Goal: Task Accomplishment & Management: Manage account settings

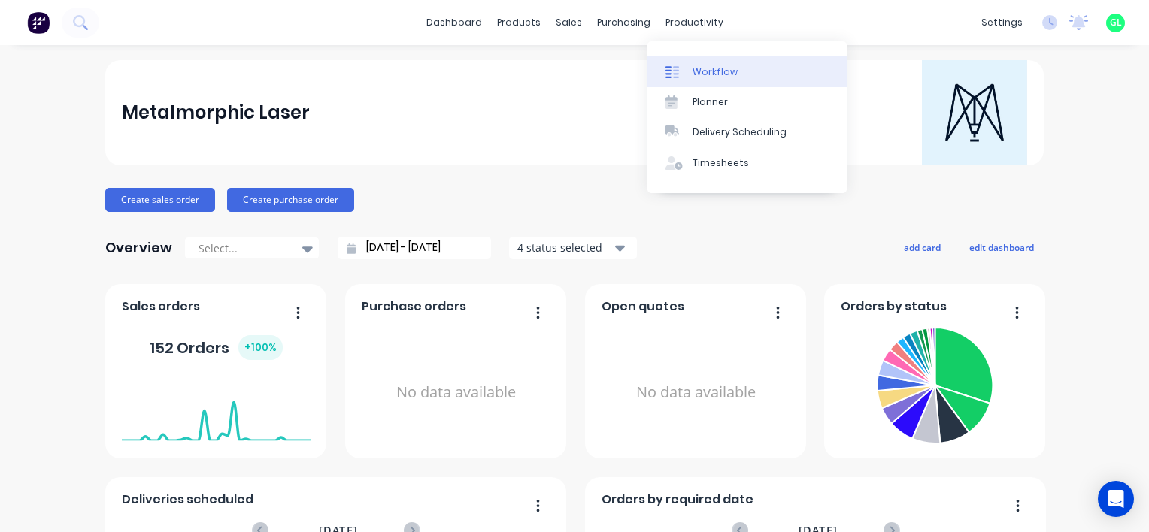
click at [711, 63] on link "Workflow" at bounding box center [747, 71] width 199 height 30
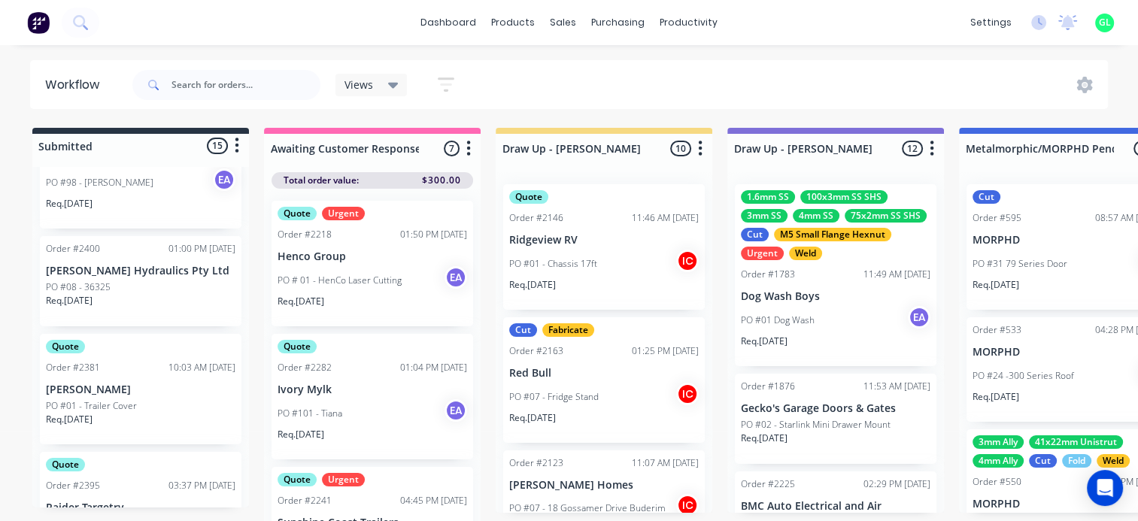
scroll to position [1377, 0]
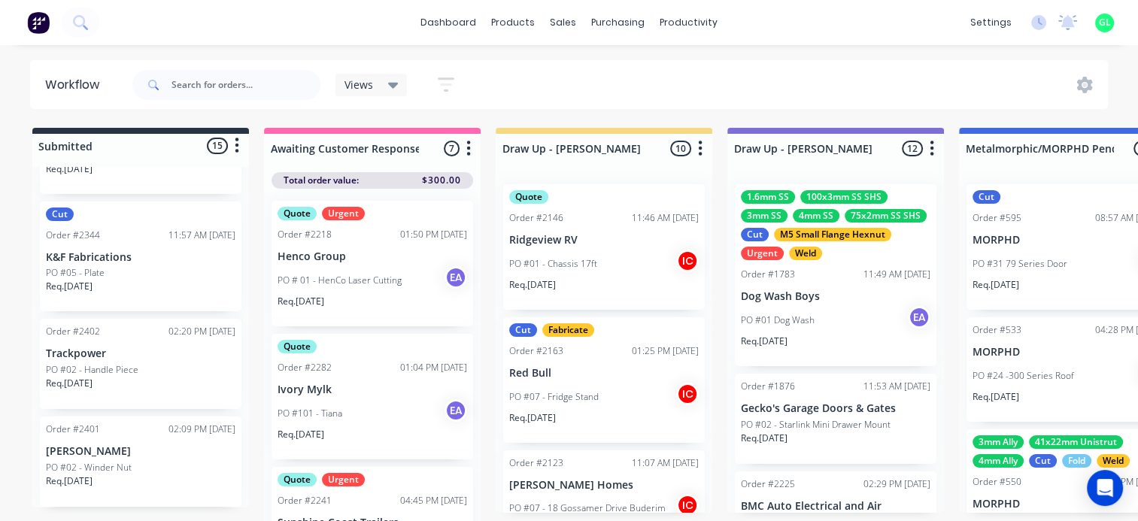
click at [123, 278] on div "PO #05 - Plate" at bounding box center [141, 273] width 190 height 14
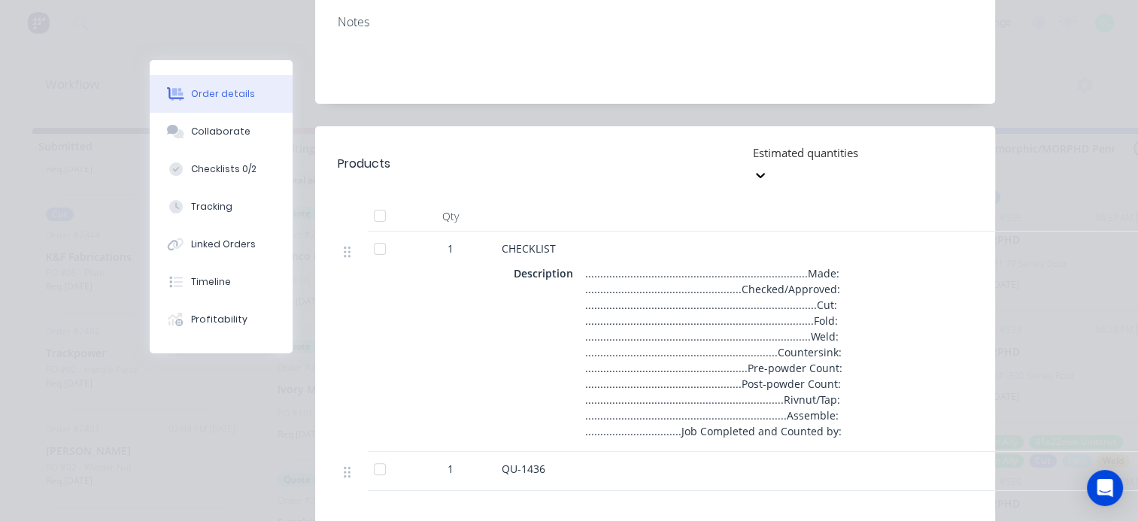
scroll to position [376, 0]
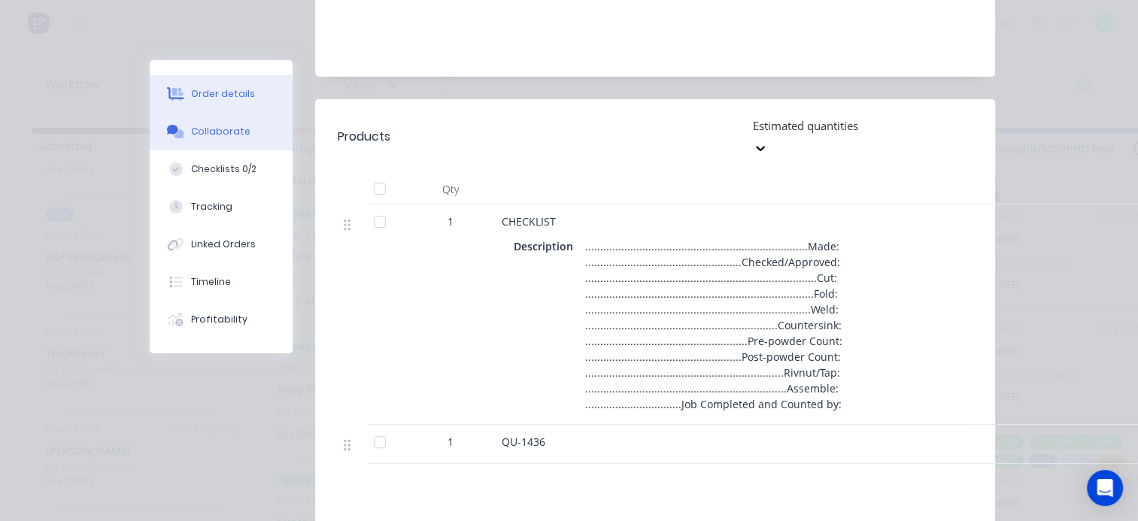
click at [173, 135] on icon at bounding box center [178, 133] width 11 height 9
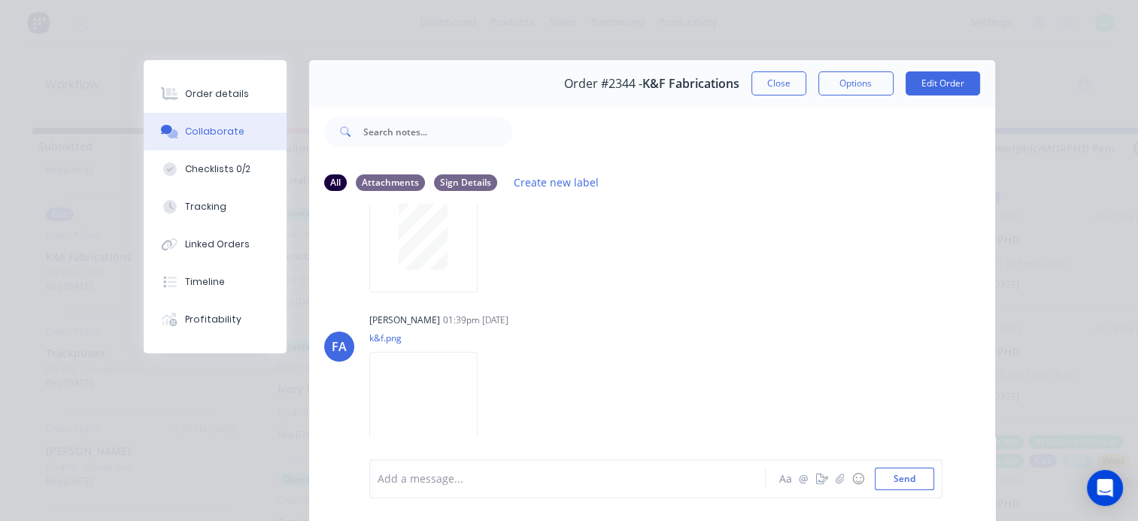
scroll to position [226, 0]
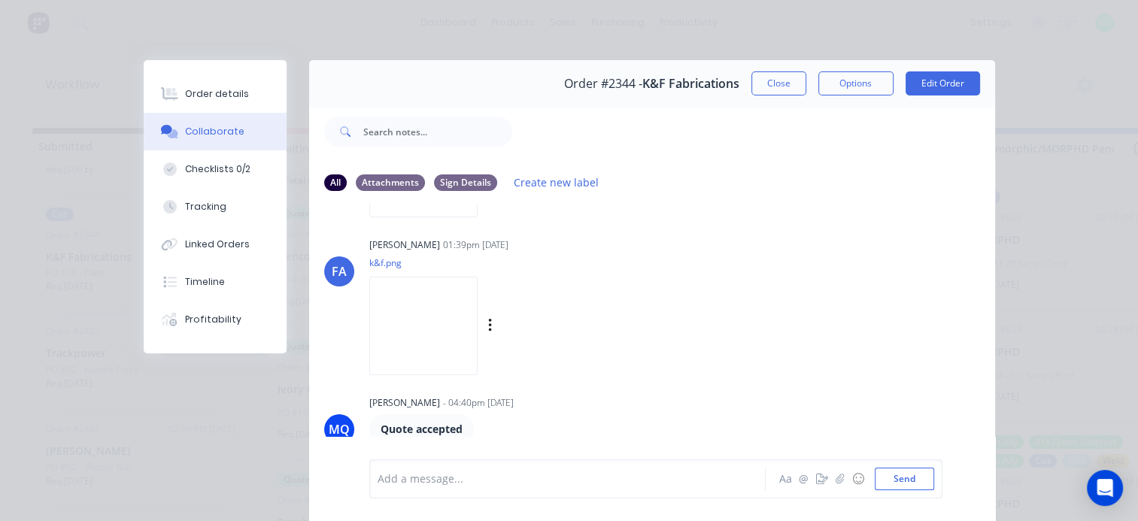
click at [442, 316] on img at bounding box center [423, 326] width 108 height 99
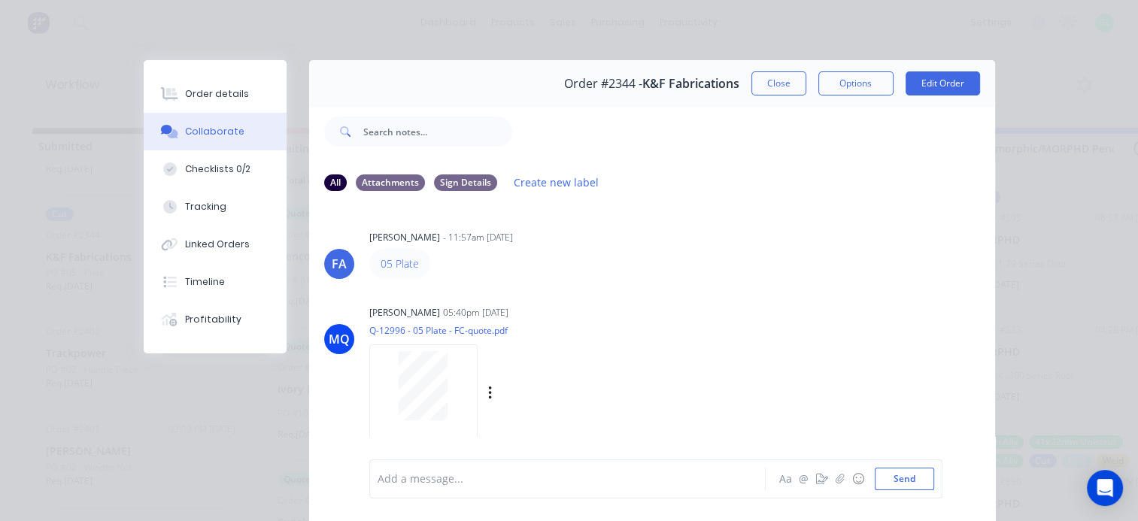
scroll to position [0, 0]
click at [760, 85] on button "Close" at bounding box center [778, 83] width 55 height 24
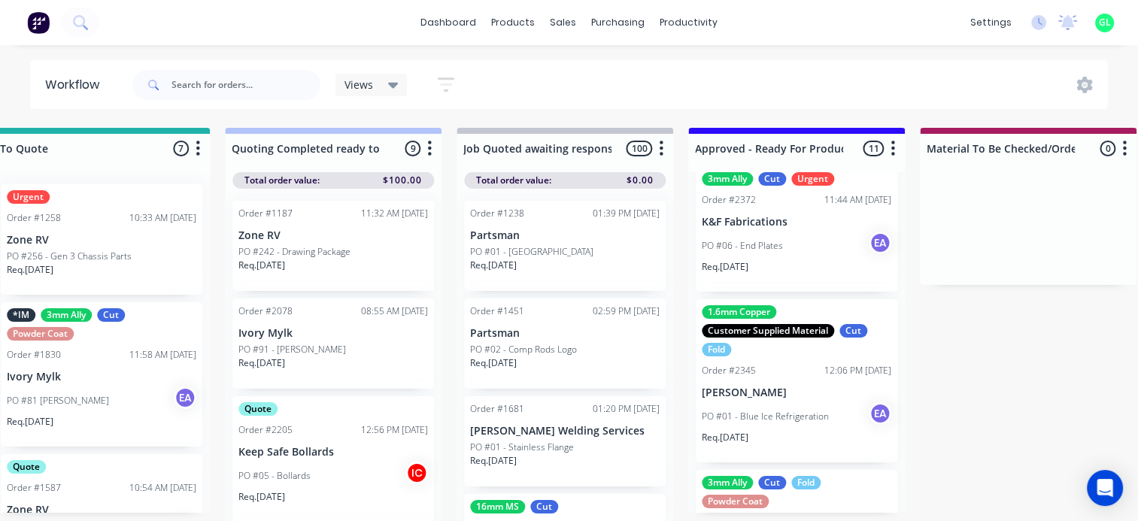
scroll to position [903, 0]
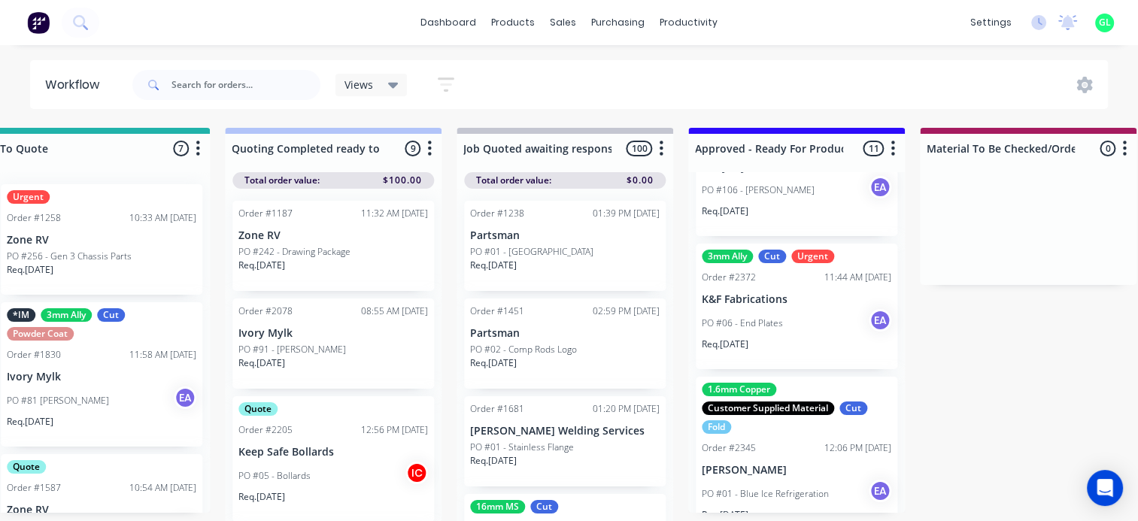
click at [772, 322] on p "PO #06 - End Plates" at bounding box center [742, 324] width 81 height 14
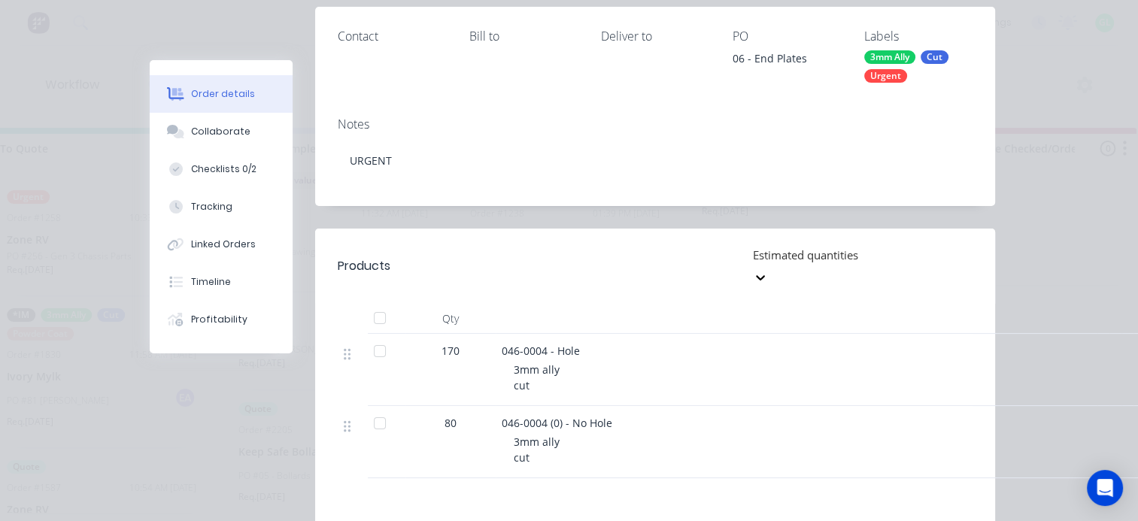
scroll to position [226, 0]
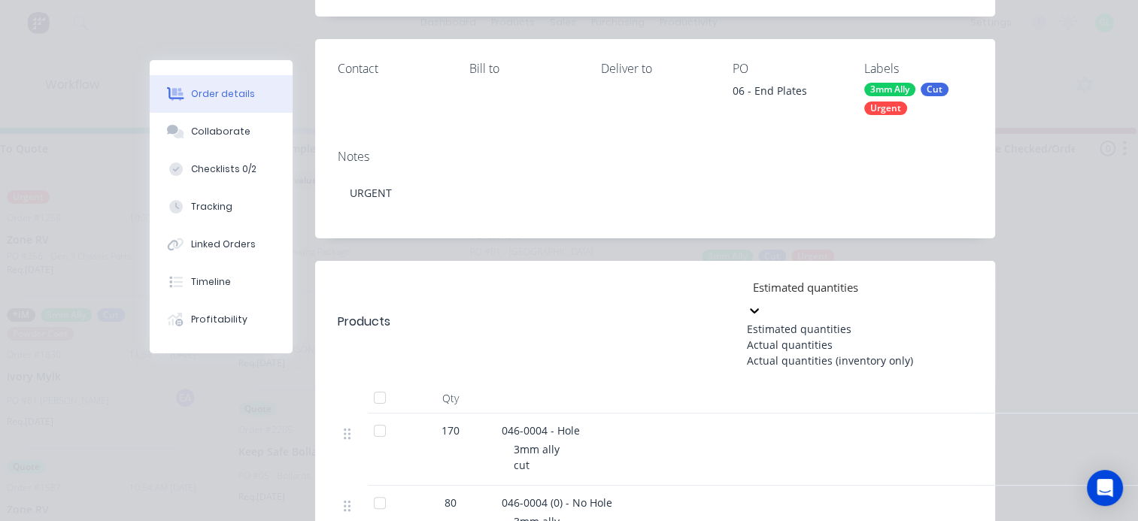
click at [762, 303] on icon at bounding box center [754, 310] width 15 height 15
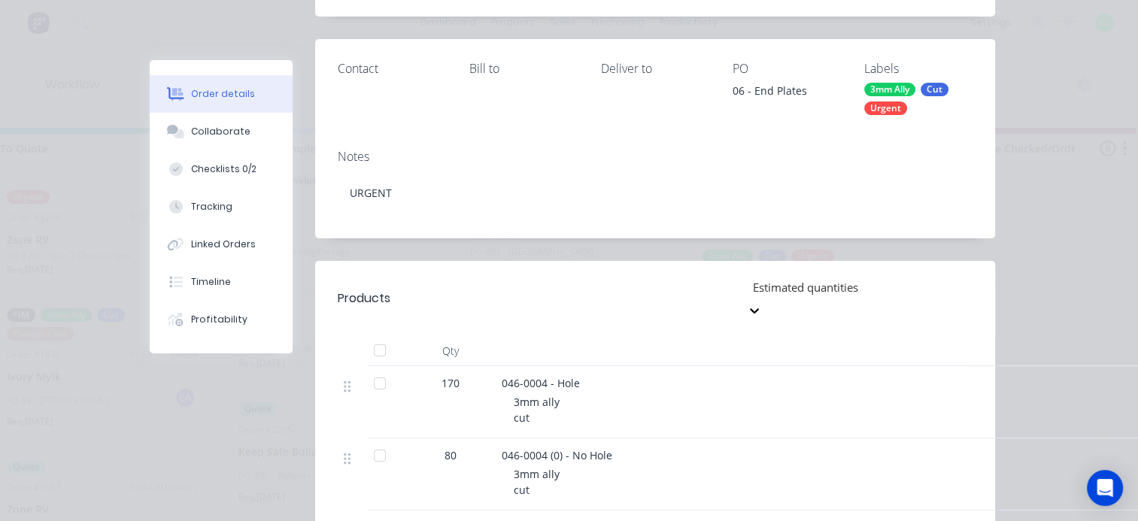
click at [759, 308] on icon at bounding box center [754, 310] width 9 height 5
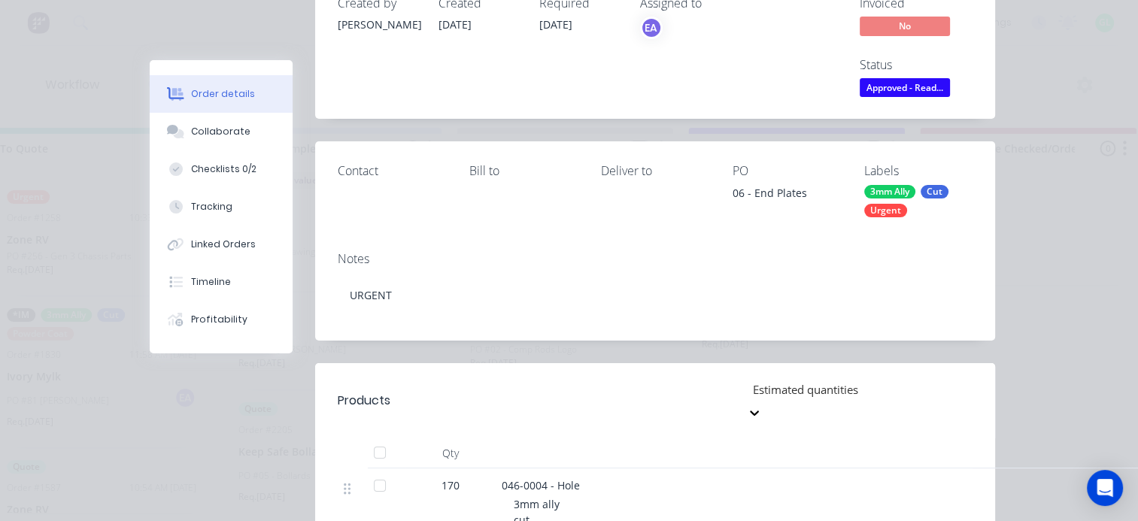
scroll to position [0, 0]
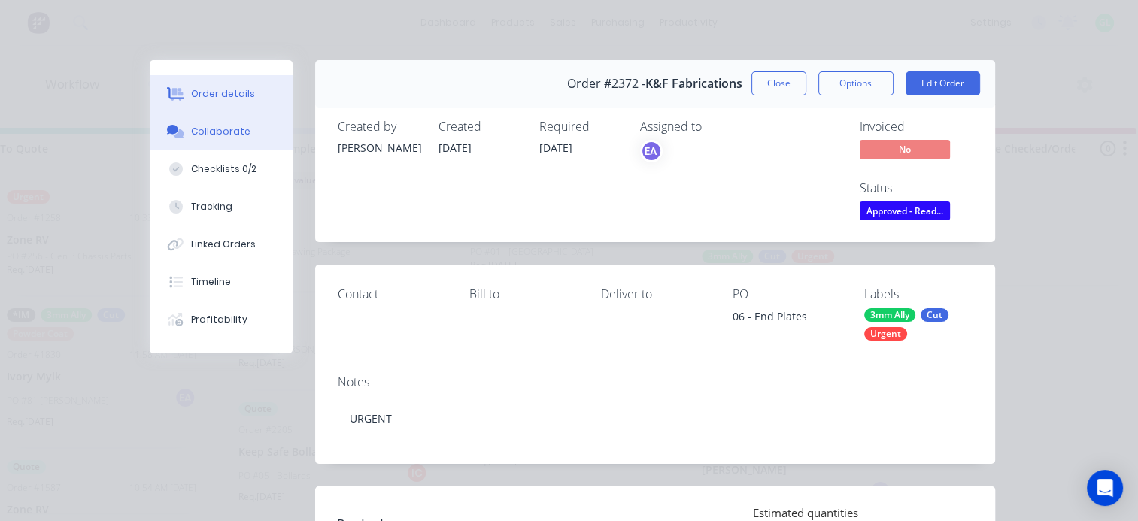
click at [219, 135] on div "Collaborate" at bounding box center [220, 132] width 59 height 14
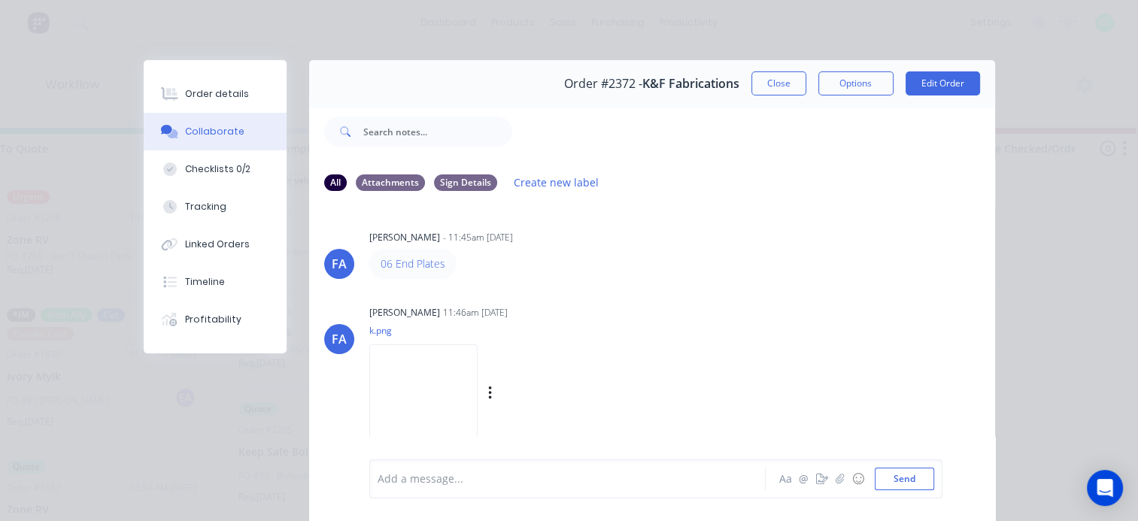
scroll to position [75, 0]
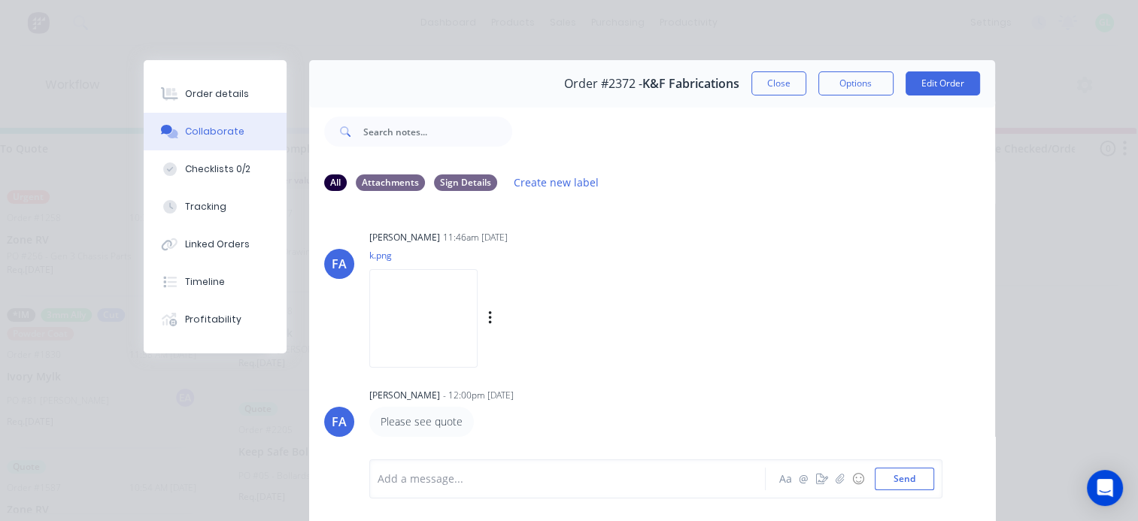
click at [442, 314] on img at bounding box center [423, 318] width 108 height 99
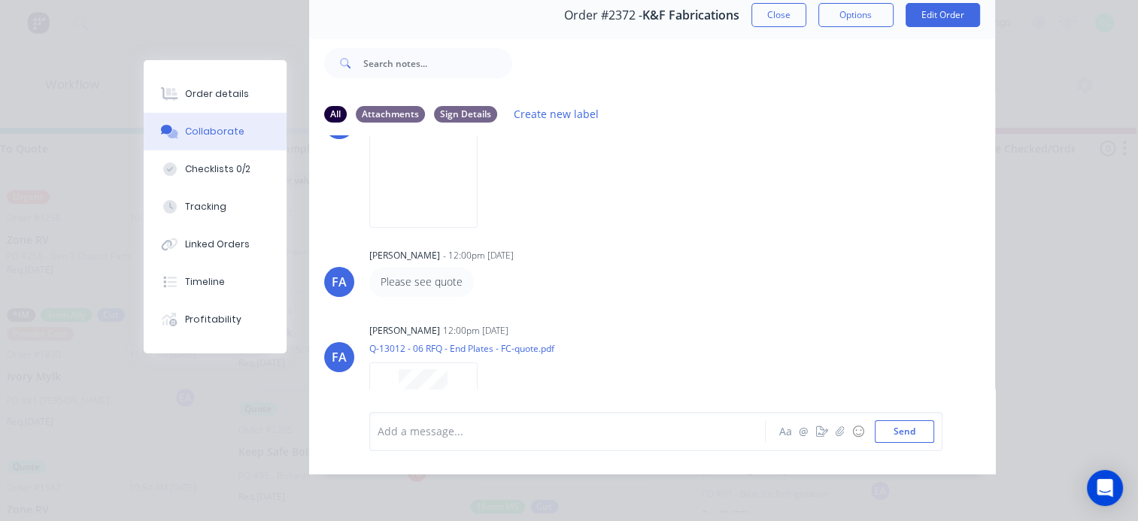
scroll to position [0, 0]
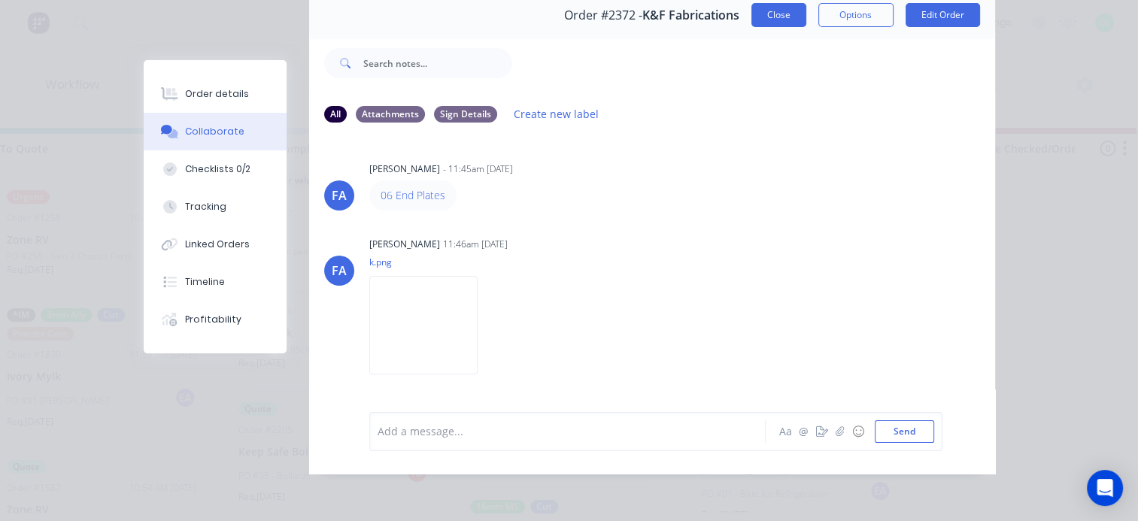
click at [769, 5] on button "Close" at bounding box center [778, 15] width 55 height 24
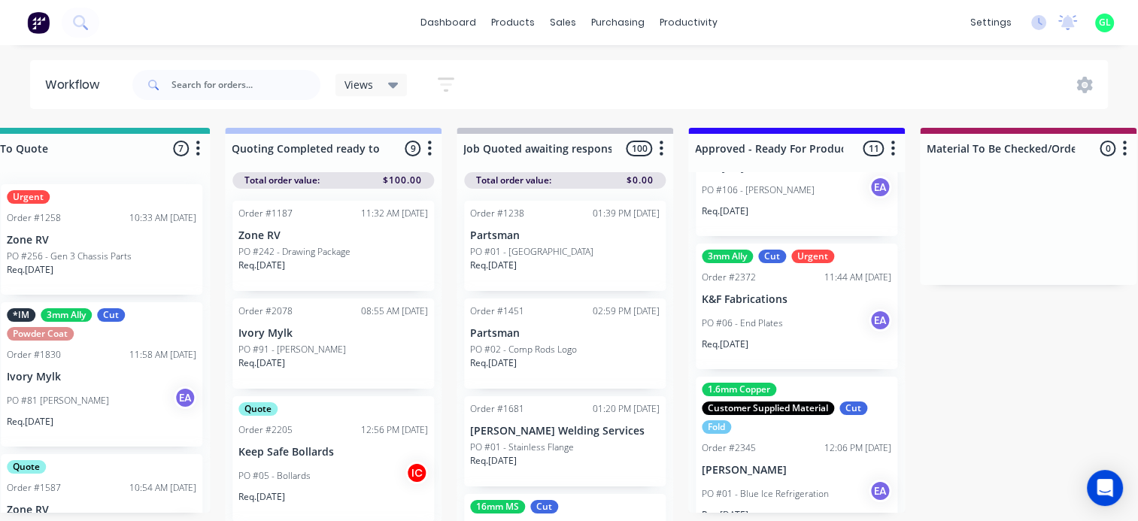
click at [766, 328] on p "PO #06 - End Plates" at bounding box center [742, 324] width 81 height 14
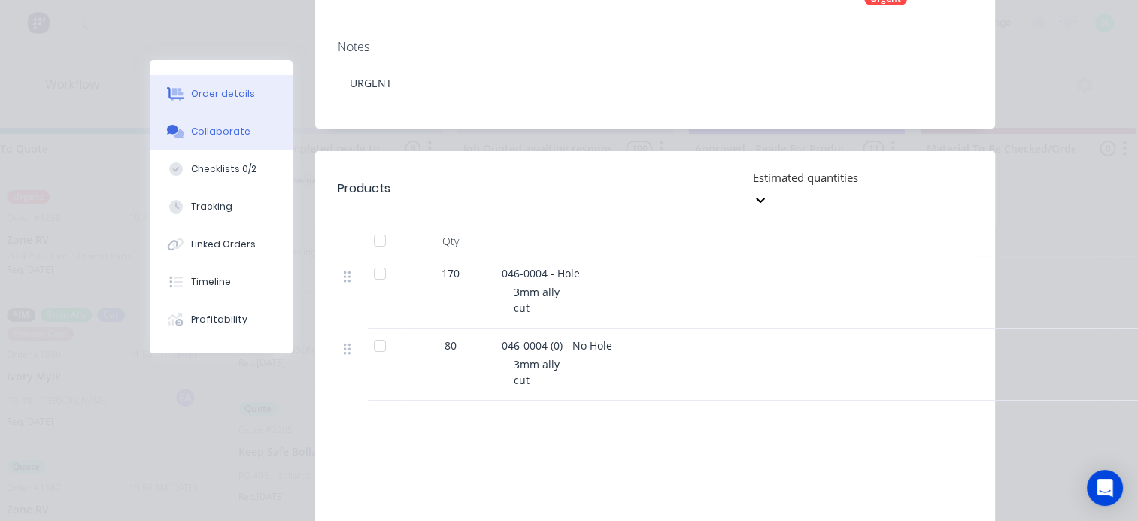
scroll to position [376, 0]
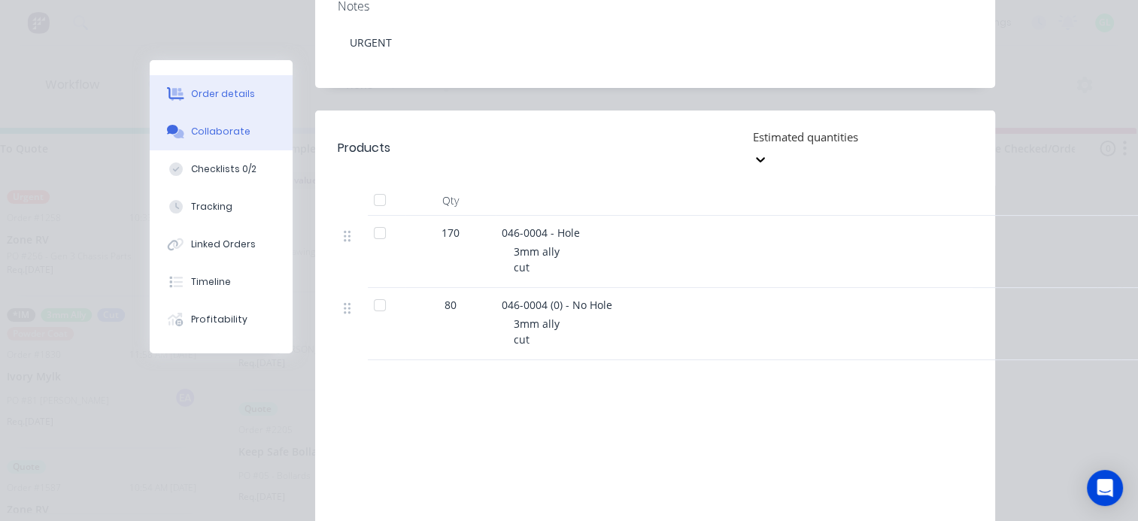
click at [208, 138] on button "Collaborate" at bounding box center [221, 132] width 143 height 38
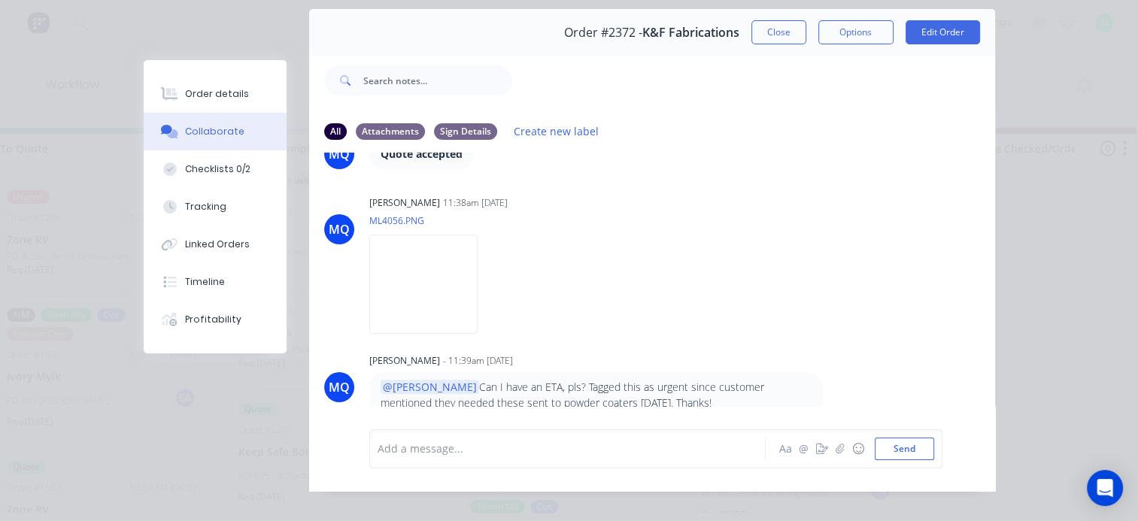
scroll to position [78, 0]
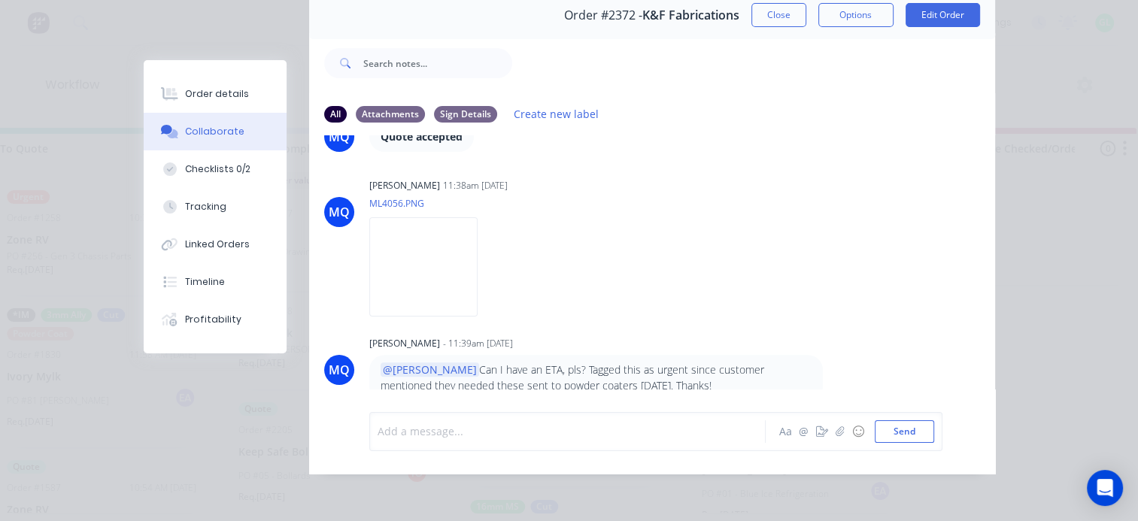
click at [427, 392] on div at bounding box center [571, 431] width 387 height 16
click at [499, 392] on div "@Milyn These will" at bounding box center [571, 431] width 387 height 16
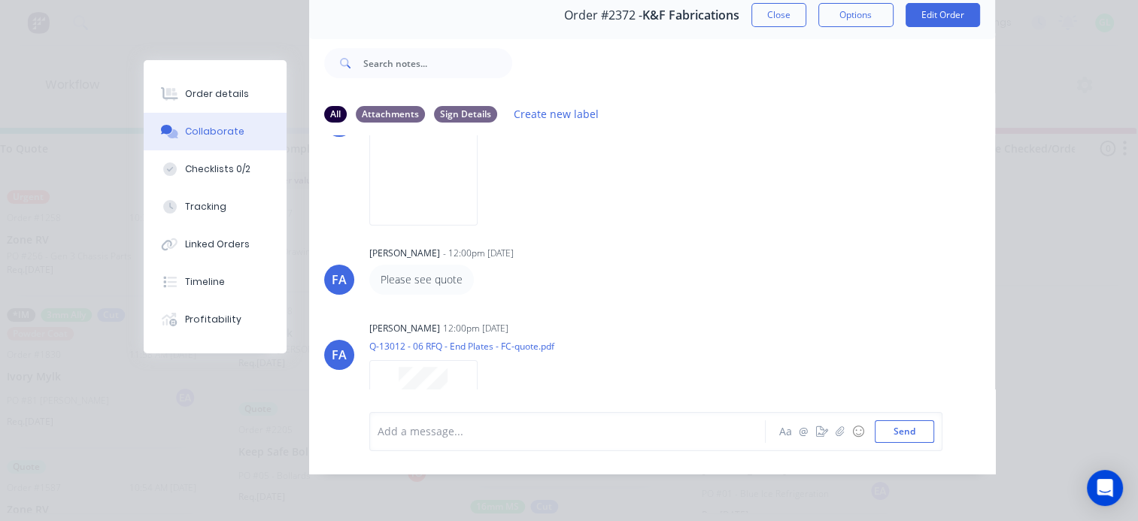
scroll to position [0, 0]
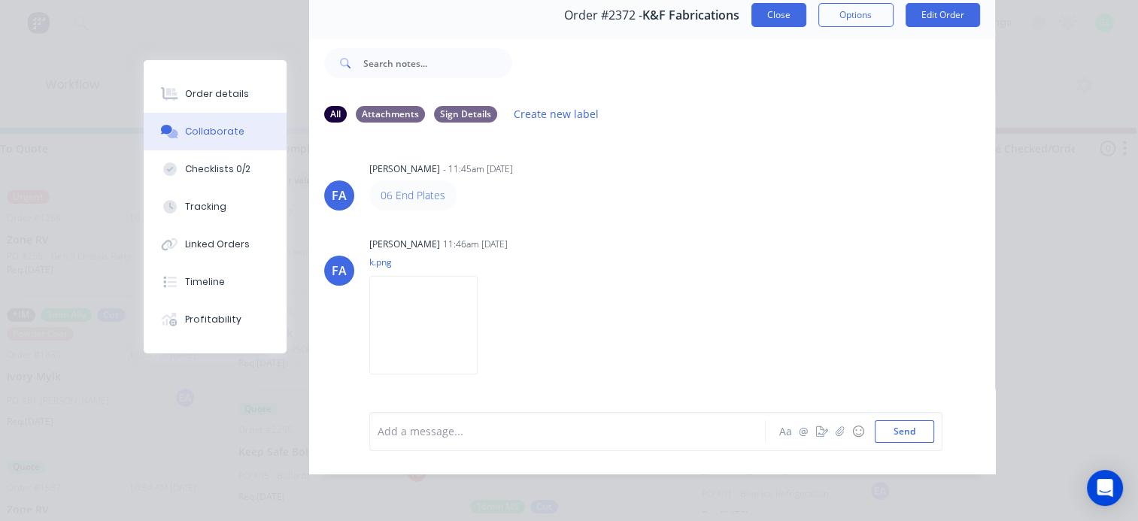
click at [764, 8] on button "Close" at bounding box center [778, 15] width 55 height 24
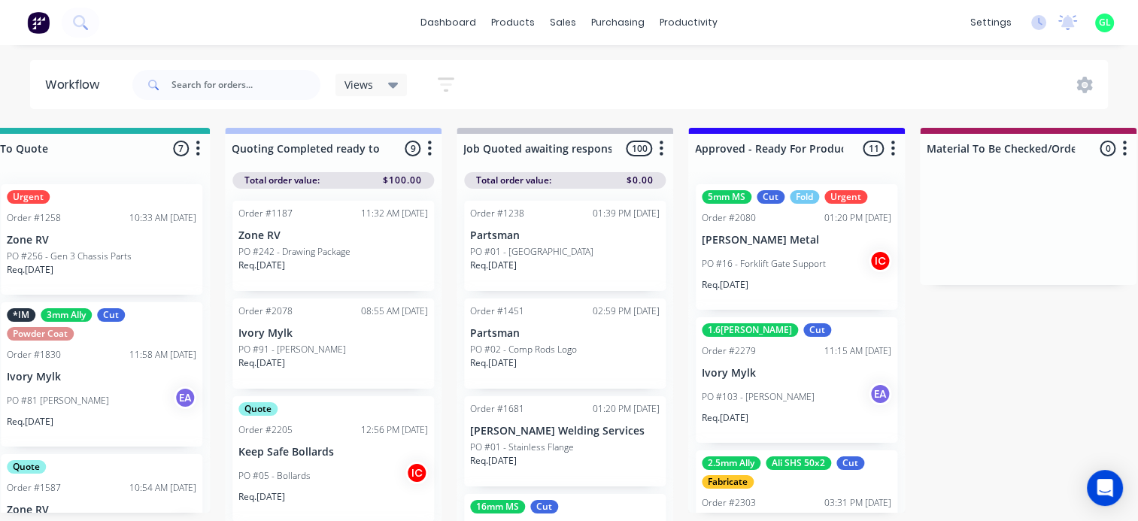
click at [781, 278] on div "Req. [DATE]" at bounding box center [797, 291] width 190 height 26
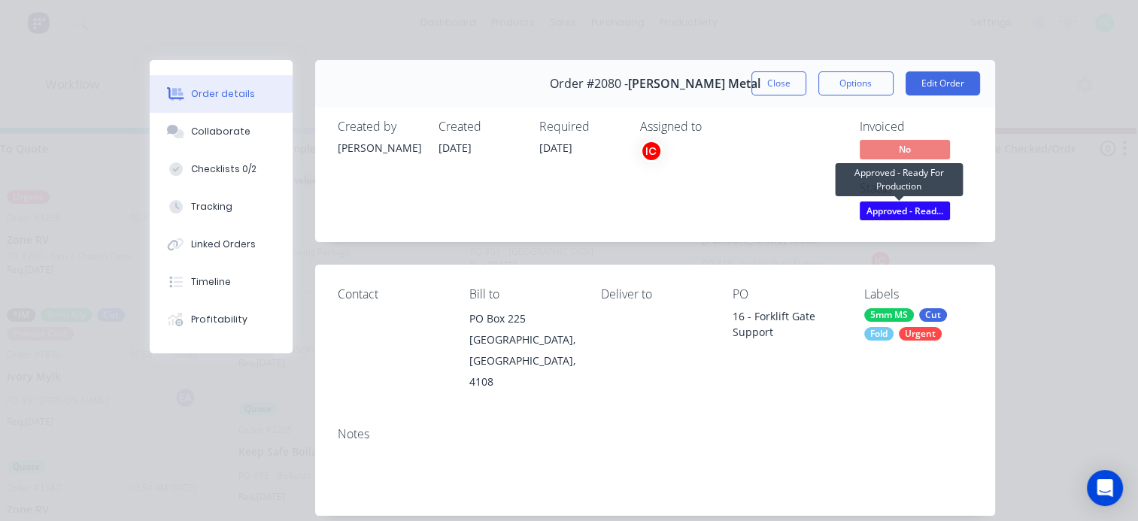
click at [864, 207] on span "Approved - Read..." at bounding box center [905, 211] width 90 height 19
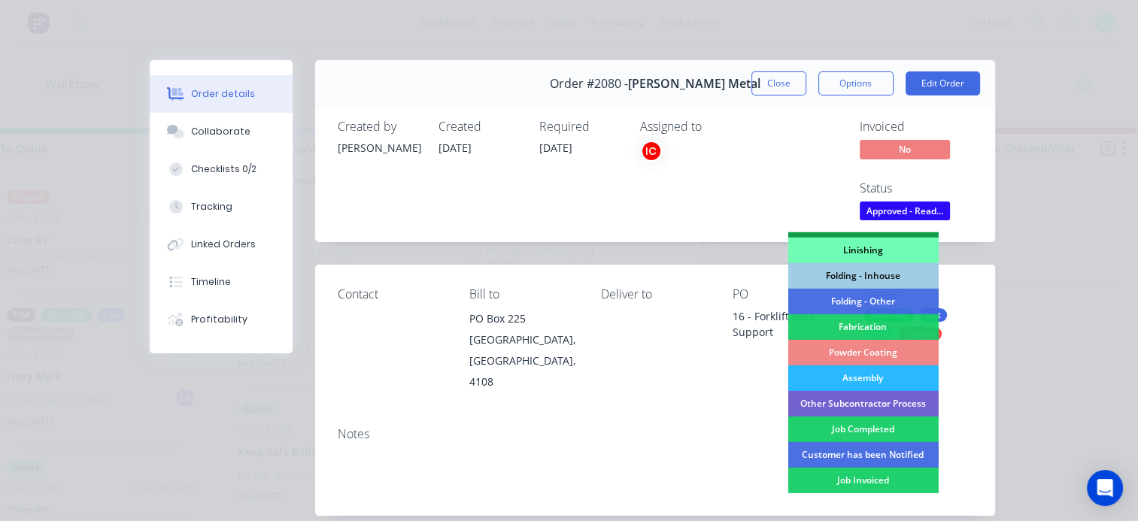
scroll to position [476, 0]
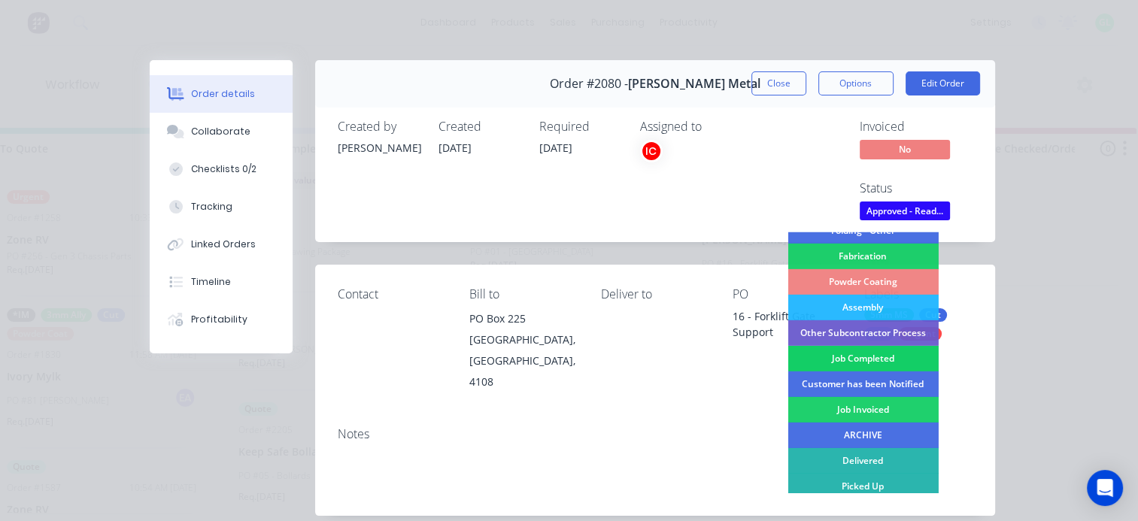
click at [864, 358] on div "Job Completed" at bounding box center [862, 359] width 150 height 26
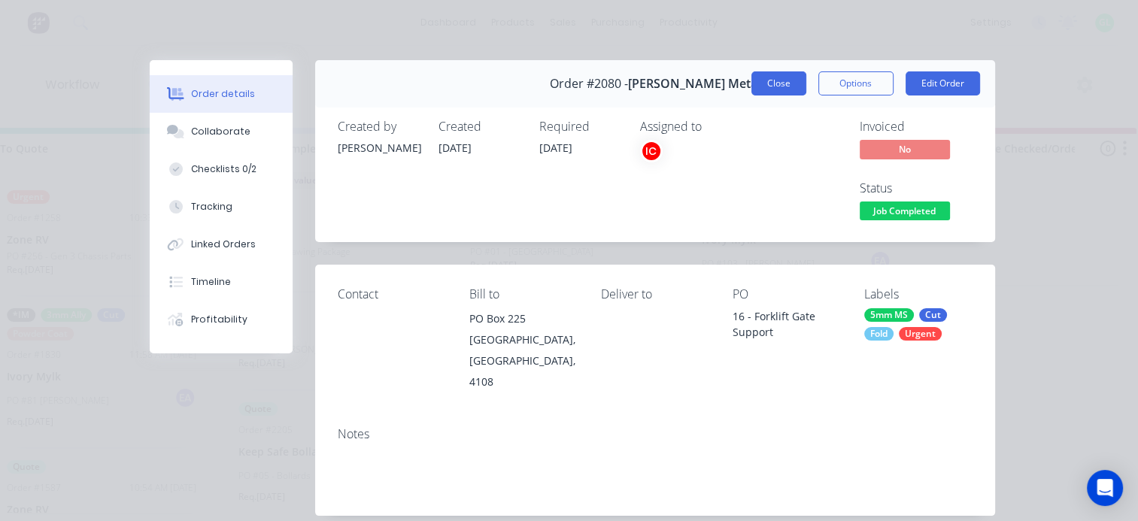
click at [773, 80] on button "Close" at bounding box center [778, 83] width 55 height 24
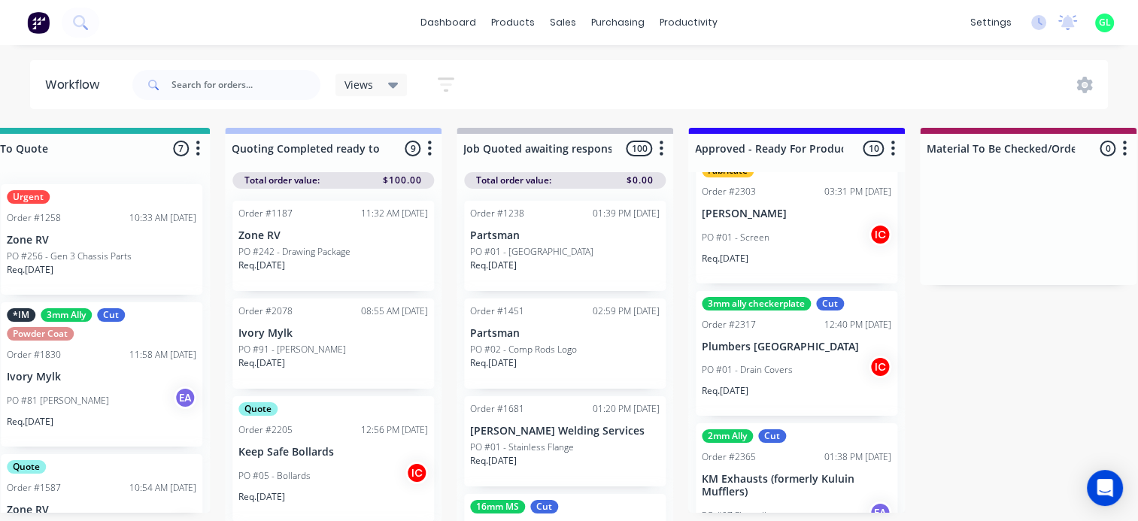
scroll to position [226, 0]
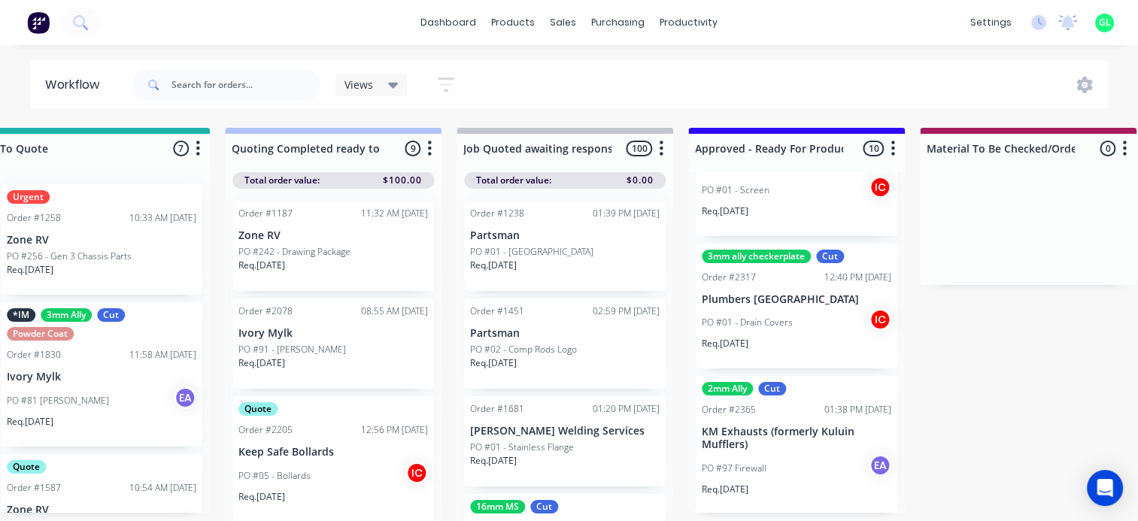
click at [791, 334] on div "PO #01 - Drain Covers IC" at bounding box center [797, 322] width 190 height 29
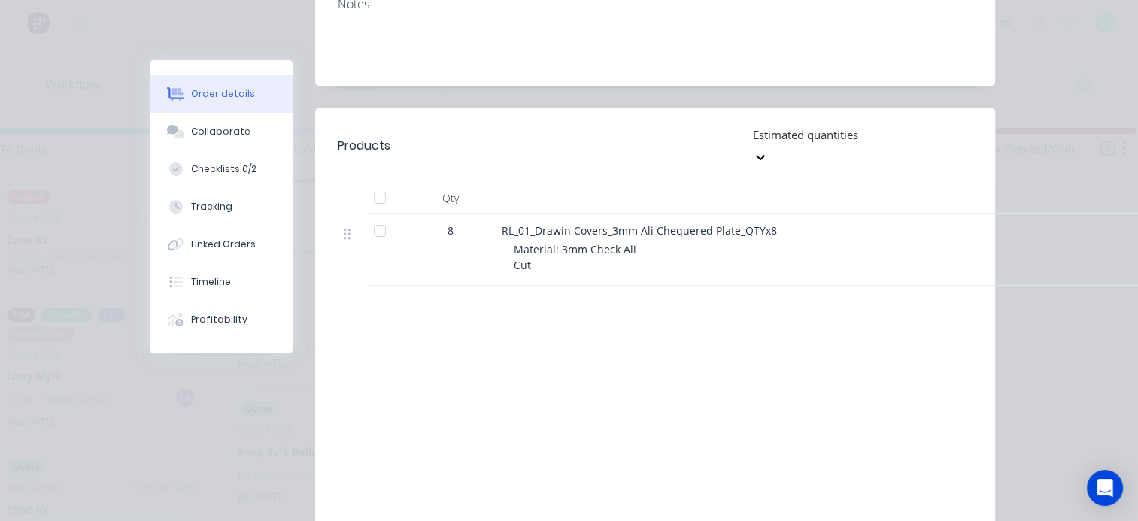
scroll to position [223, 0]
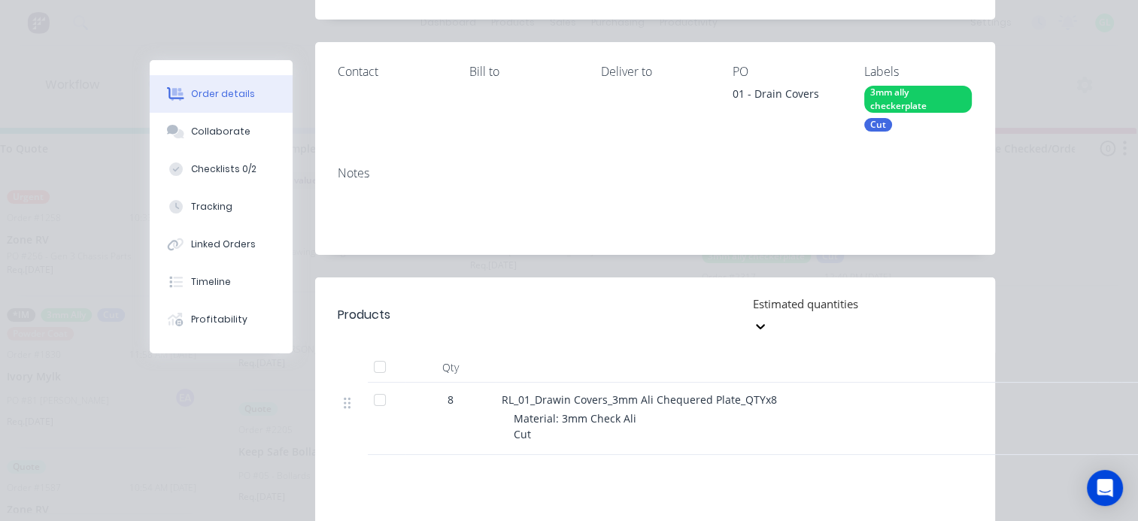
click at [768, 319] on icon at bounding box center [760, 326] width 15 height 15
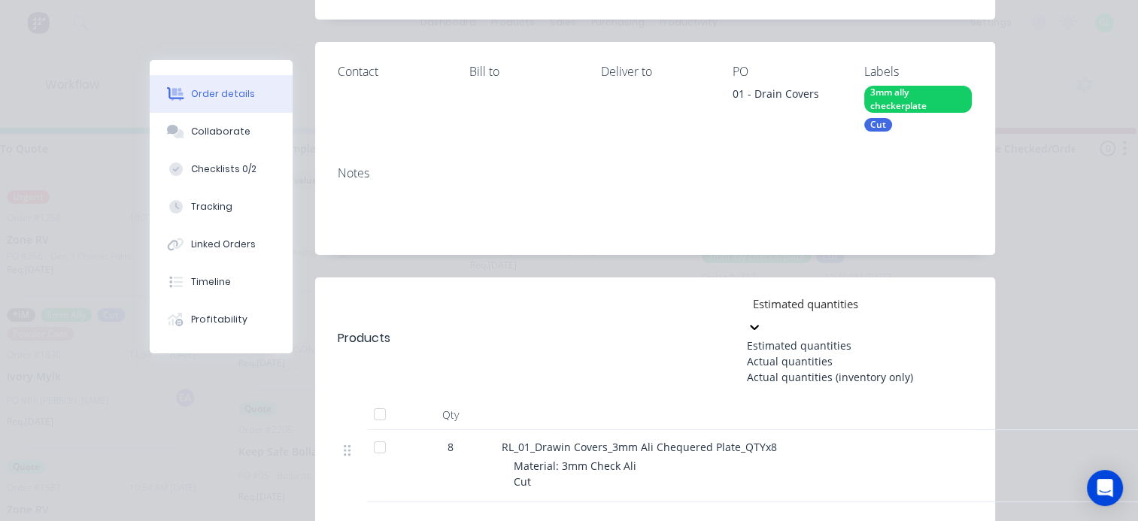
click at [864, 364] on div "Actual quantities" at bounding box center [860, 361] width 226 height 16
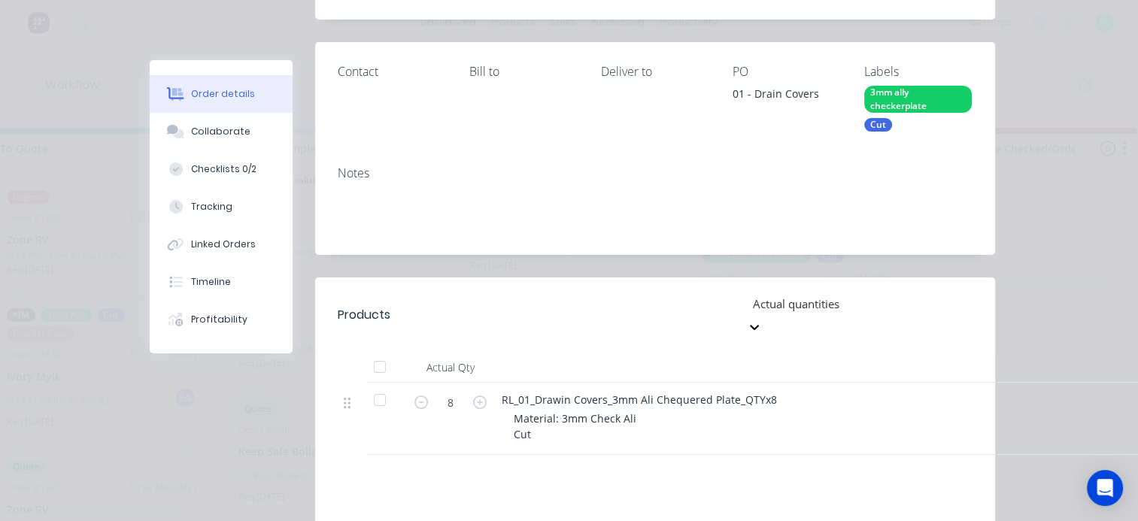
click at [762, 320] on icon at bounding box center [754, 327] width 15 height 15
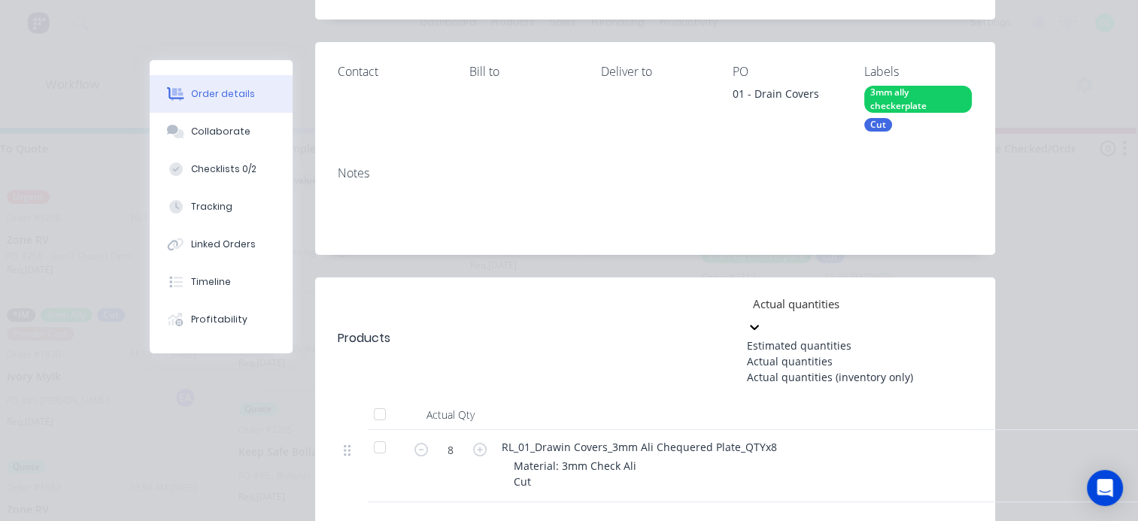
click at [864, 346] on div "Estimated quantities" at bounding box center [860, 346] width 226 height 16
click at [759, 325] on icon at bounding box center [754, 327] width 9 height 5
click at [803, 385] on div "Estimated quantities Actual quantities Actual quantities (inventory only)" at bounding box center [860, 361] width 226 height 47
click at [818, 385] on div "Actual quantities (inventory only)" at bounding box center [860, 377] width 226 height 16
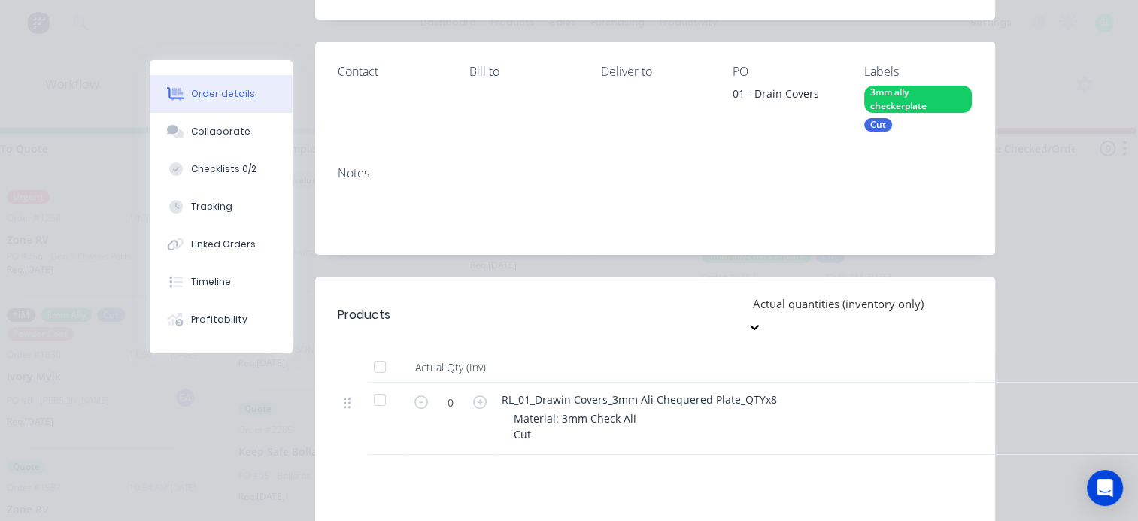
click at [762, 320] on icon at bounding box center [754, 327] width 15 height 15
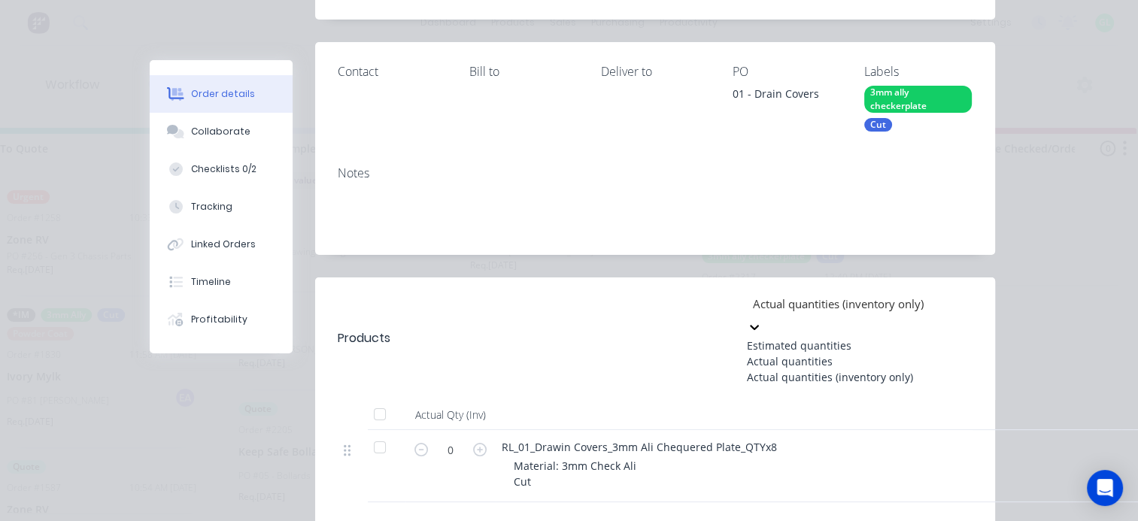
click at [839, 341] on div "Estimated quantities" at bounding box center [860, 346] width 226 height 16
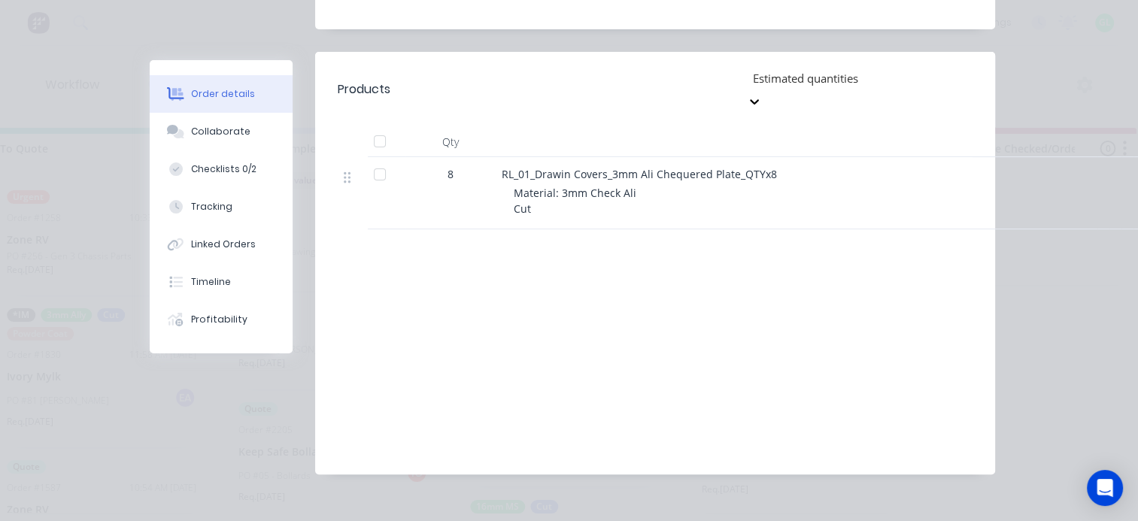
scroll to position [0, 0]
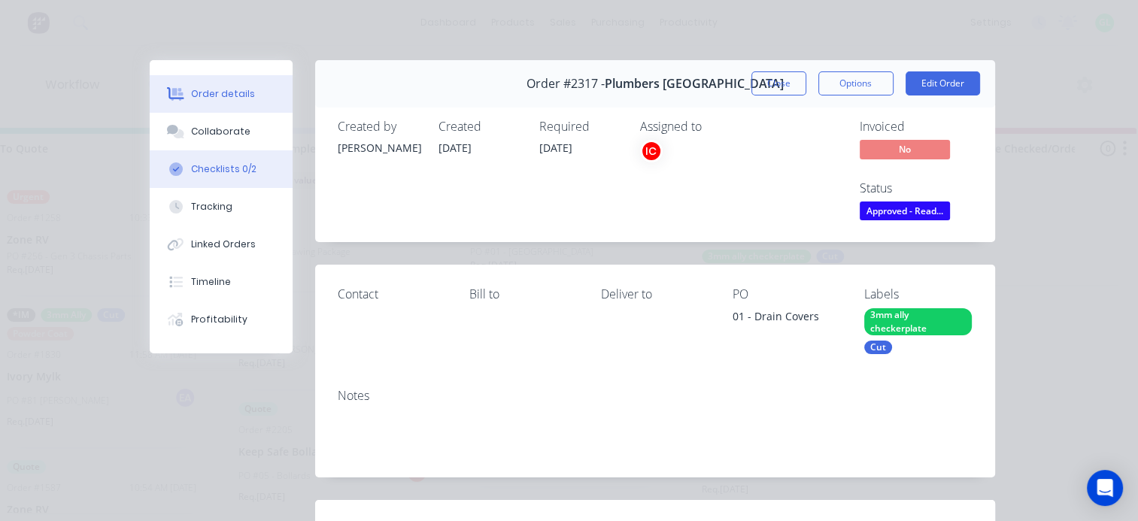
click at [214, 162] on div "Checklists 0/2" at bounding box center [223, 169] width 65 height 14
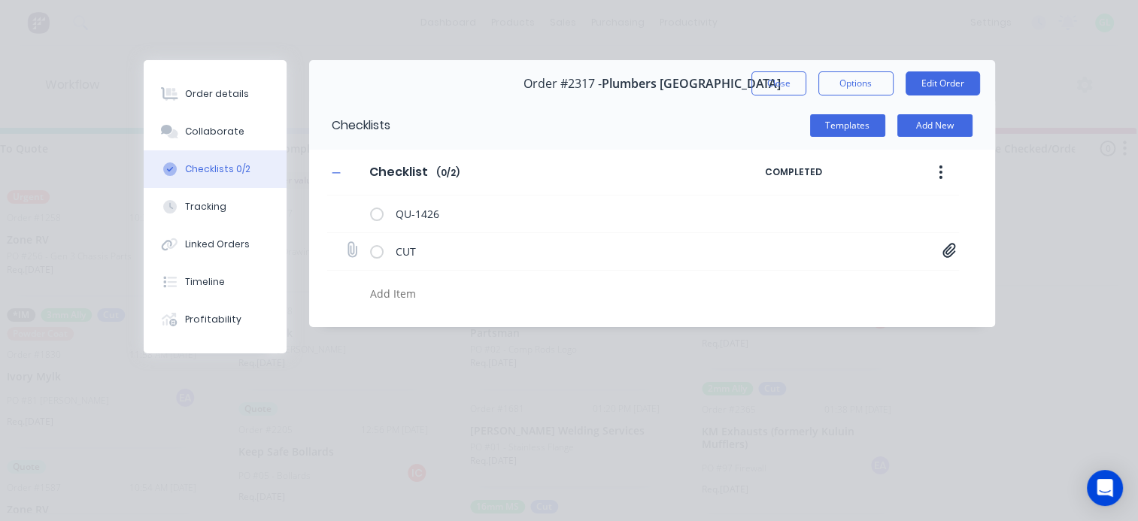
click at [864, 250] on div "CUT RL_01_Drain Covers_3mm Ali Chequered Plate_QTYx8.pdf" at bounding box center [643, 252] width 632 height 38
click at [864, 254] on icon at bounding box center [948, 250] width 13 height 14
click at [807, 287] on link "RL_01_Drain Covers_3mm Ali Chequered Plate_QTYx8.pdf" at bounding box center [828, 283] width 175 height 16
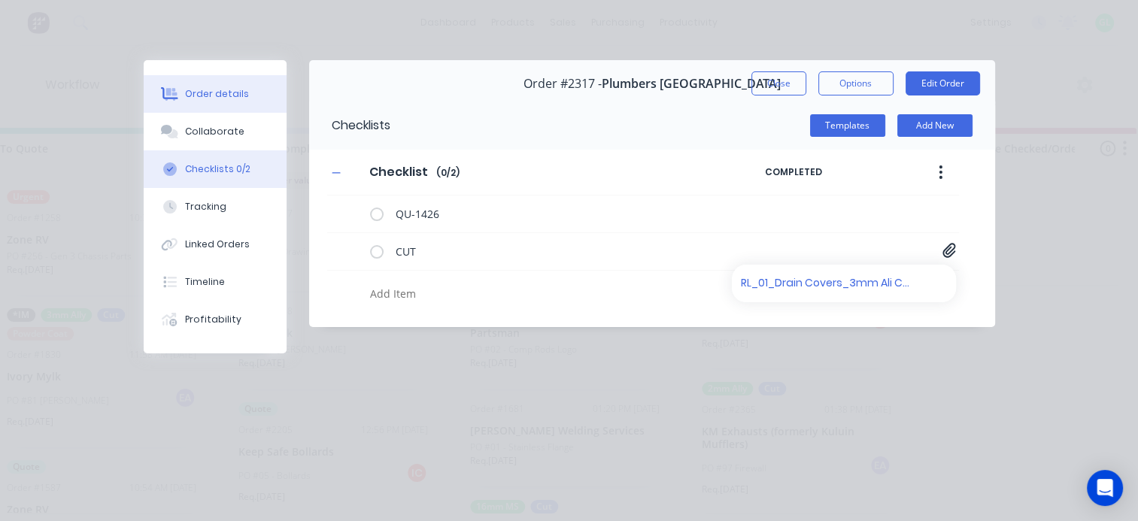
click at [211, 89] on div "Order details" at bounding box center [217, 94] width 64 height 14
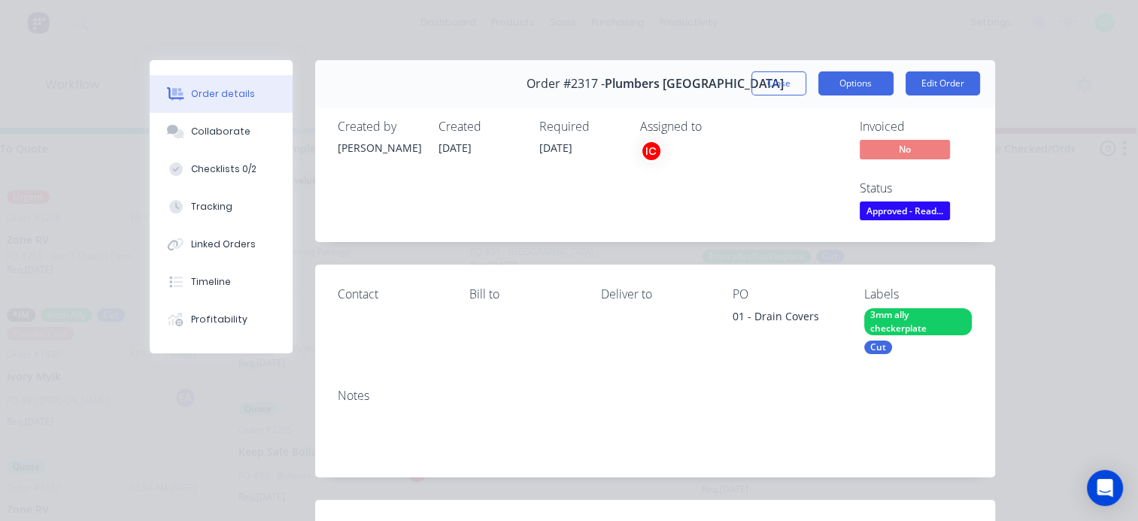
click at [864, 84] on button "Options" at bounding box center [855, 83] width 75 height 24
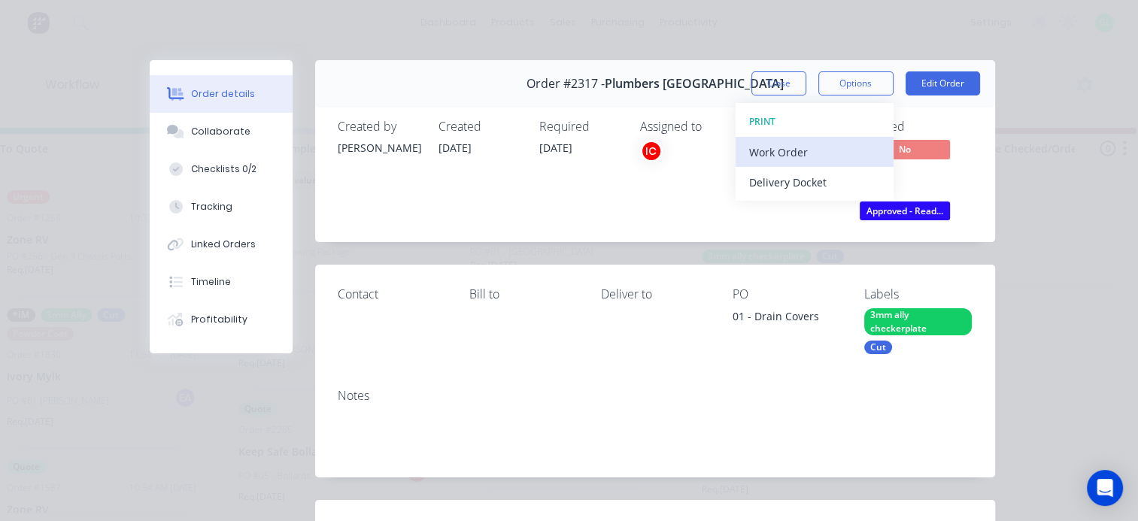
click at [782, 153] on div "Work Order" at bounding box center [814, 152] width 131 height 22
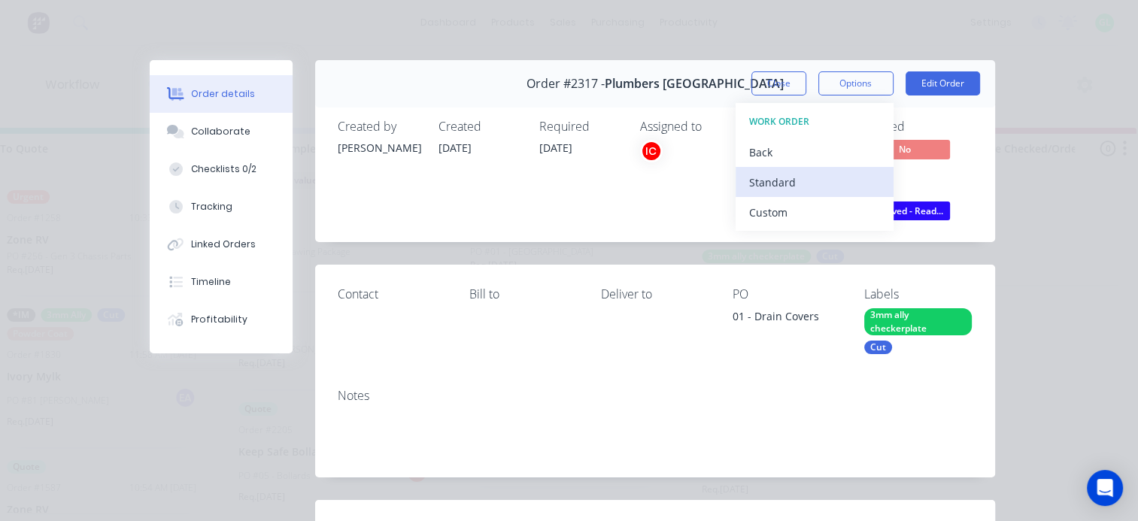
click at [773, 181] on div "Standard" at bounding box center [814, 182] width 131 height 22
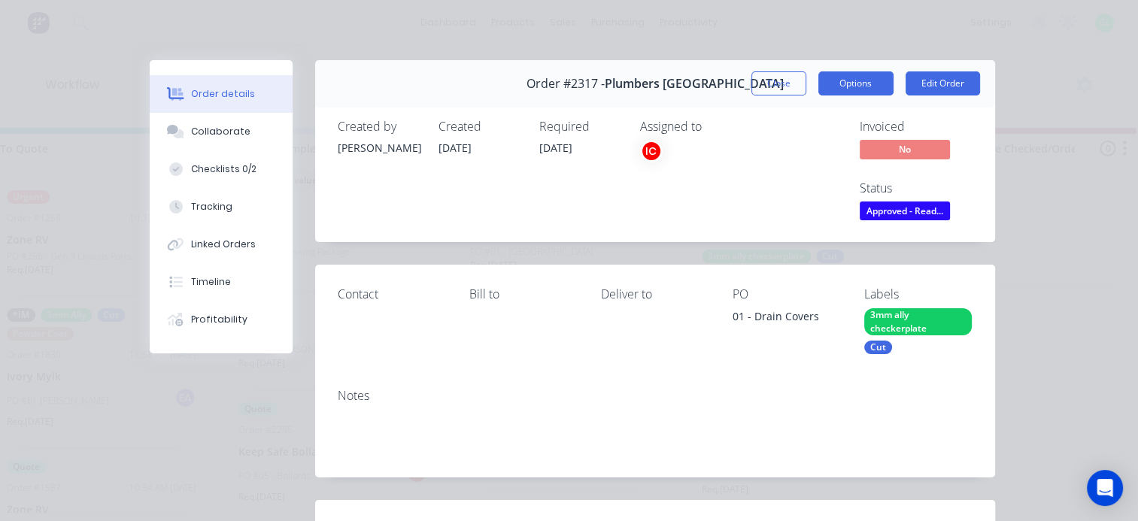
click at [854, 73] on button "Options" at bounding box center [855, 83] width 75 height 24
click at [854, 80] on button "Options" at bounding box center [855, 83] width 75 height 24
click at [854, 79] on button "Options" at bounding box center [855, 83] width 75 height 24
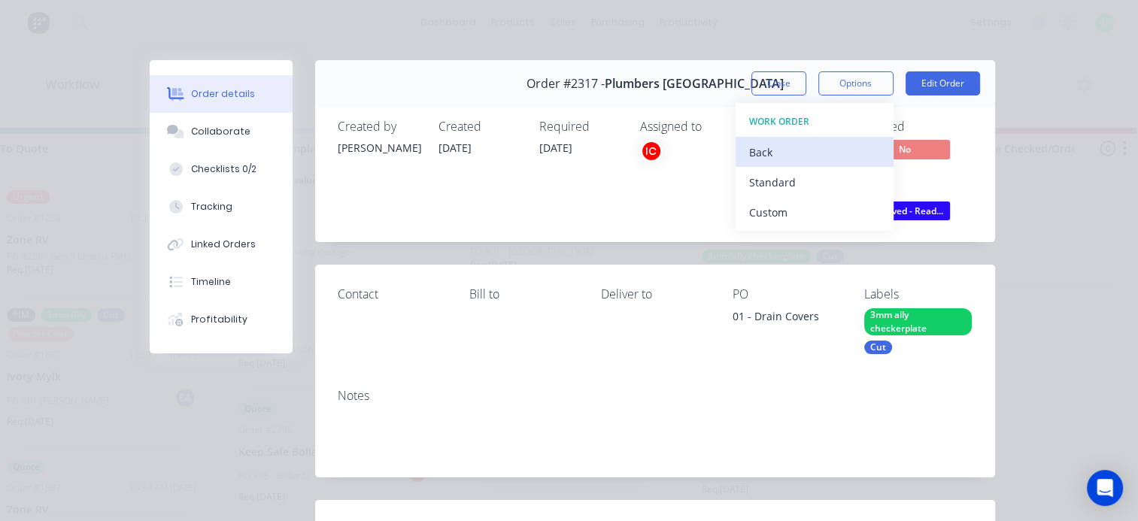
click at [763, 141] on div "Back" at bounding box center [814, 152] width 131 height 22
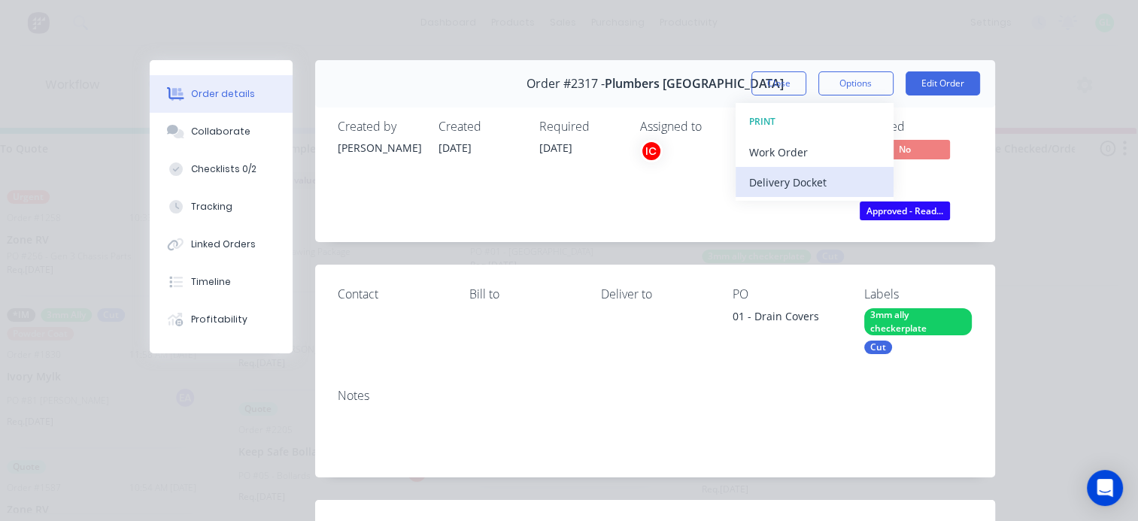
click at [796, 174] on div "Delivery Docket" at bounding box center [814, 182] width 131 height 22
click at [784, 181] on div "Standard" at bounding box center [814, 182] width 131 height 22
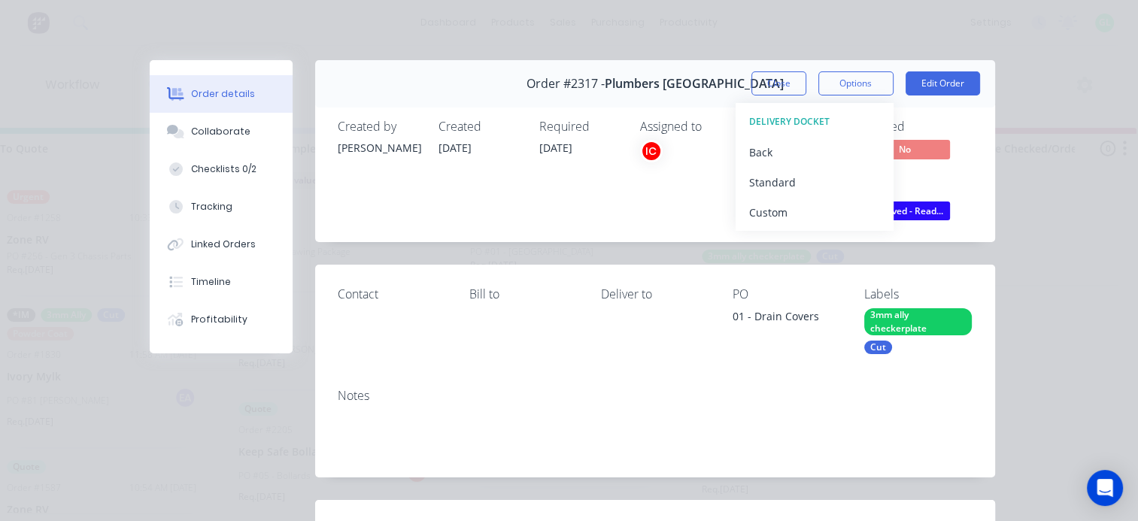
click at [740, 390] on div "Notes" at bounding box center [655, 396] width 635 height 14
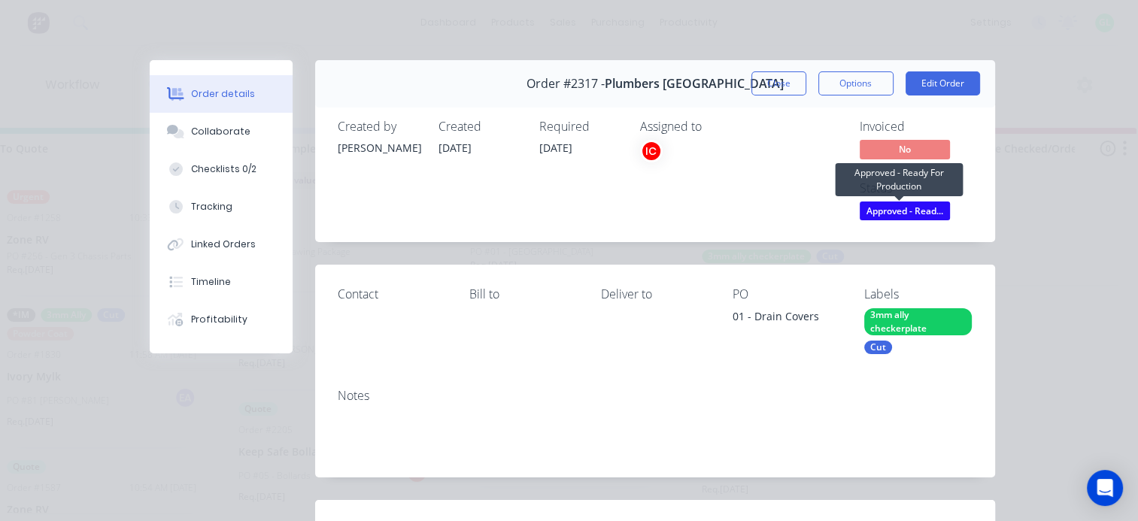
click at [864, 209] on span "Approved - Read..." at bounding box center [905, 211] width 90 height 19
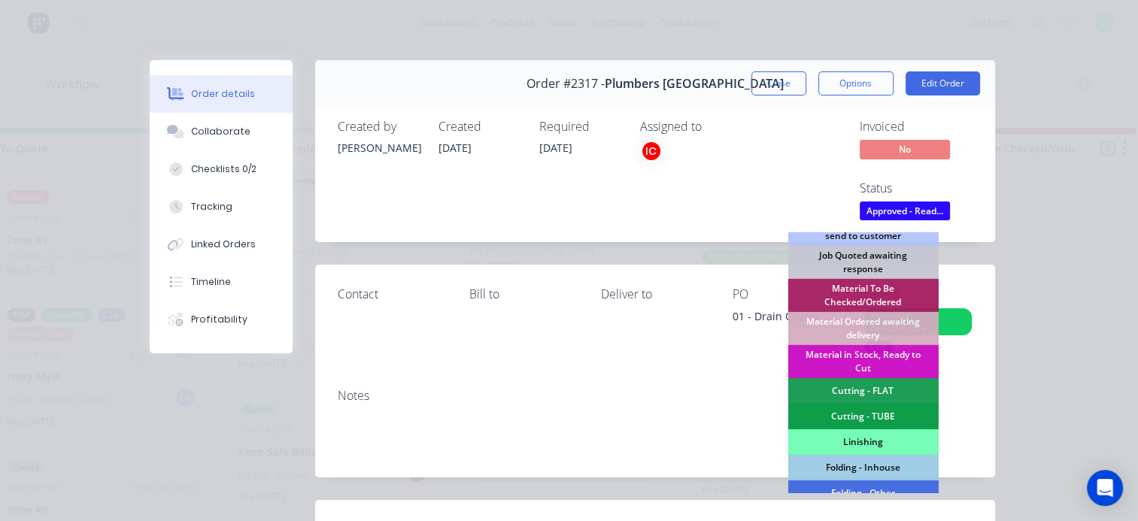
scroll to position [226, 0]
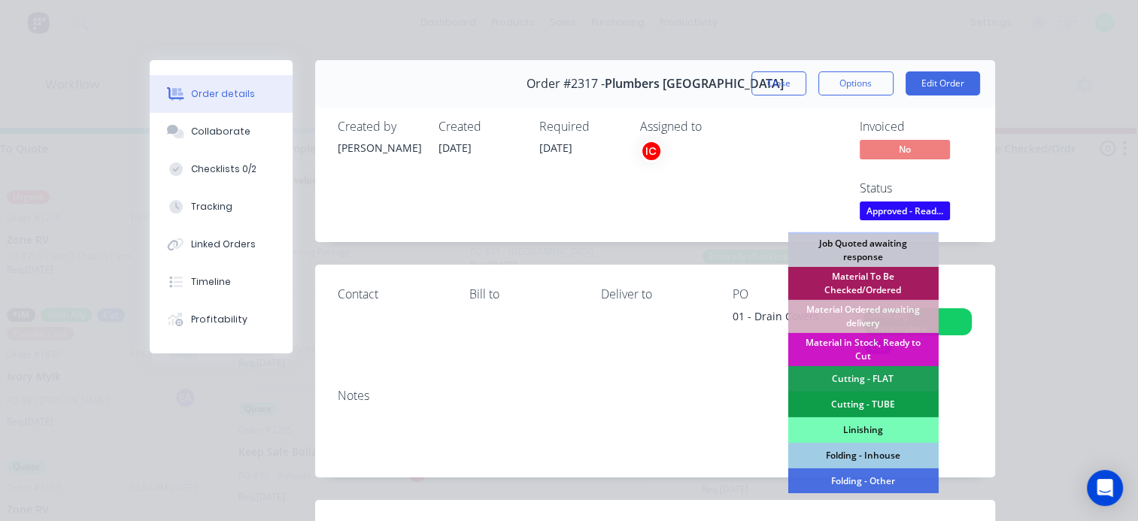
click at [864, 271] on div "Material To Be Checked/Ordered" at bounding box center [862, 283] width 150 height 33
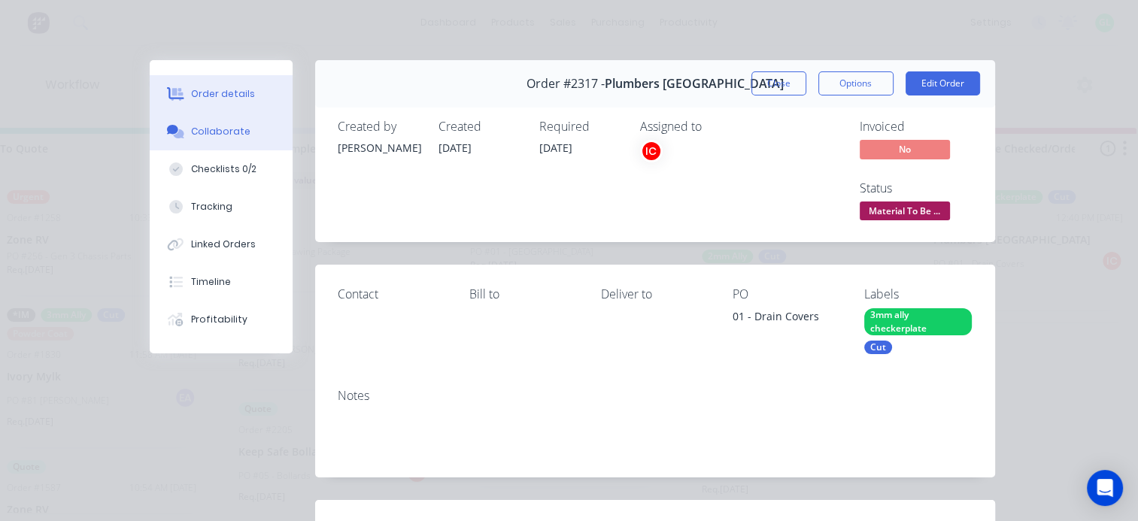
click at [234, 119] on button "Collaborate" at bounding box center [221, 132] width 143 height 38
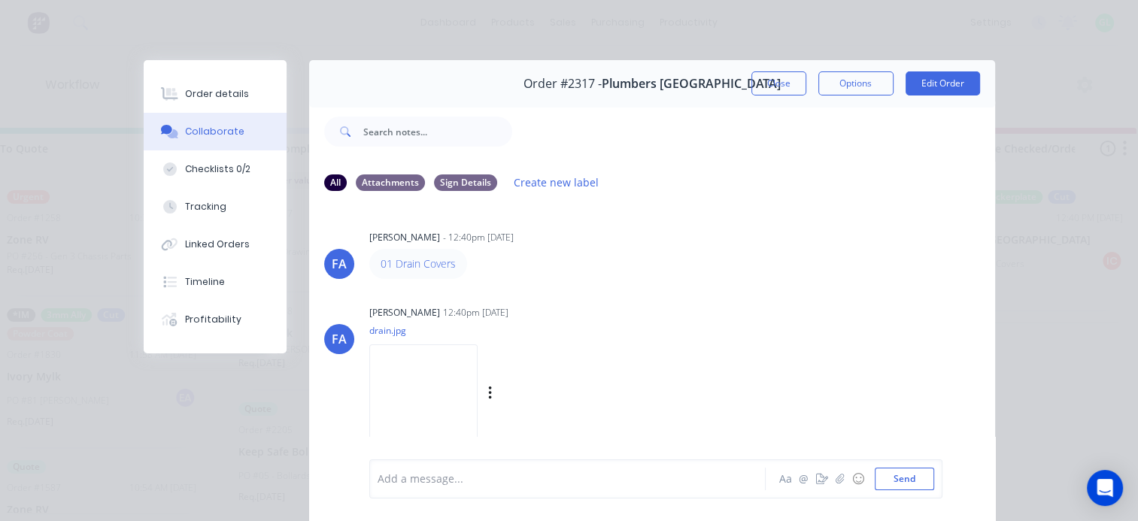
click at [412, 392] on img at bounding box center [423, 393] width 108 height 99
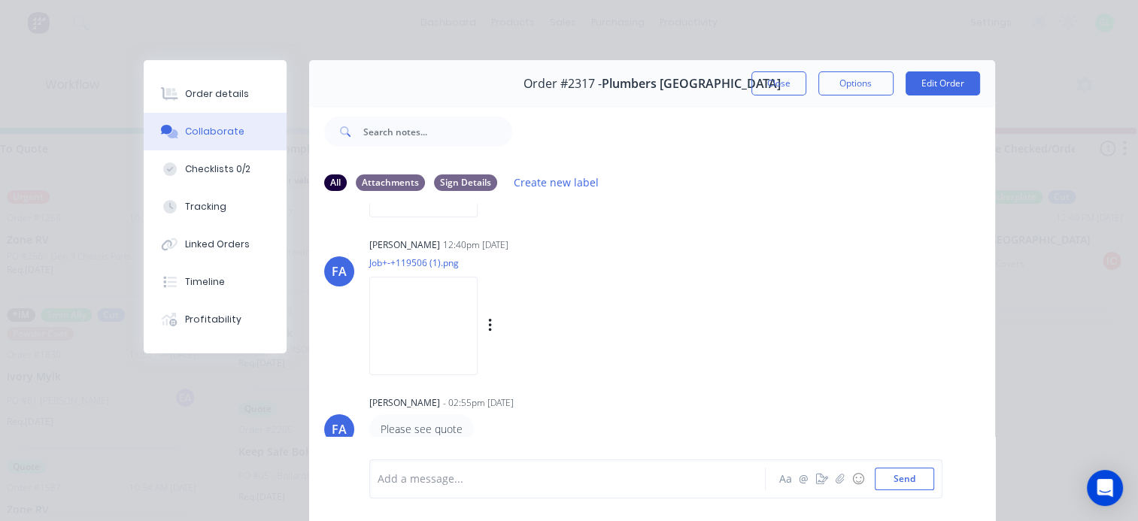
click at [426, 343] on img at bounding box center [423, 326] width 108 height 99
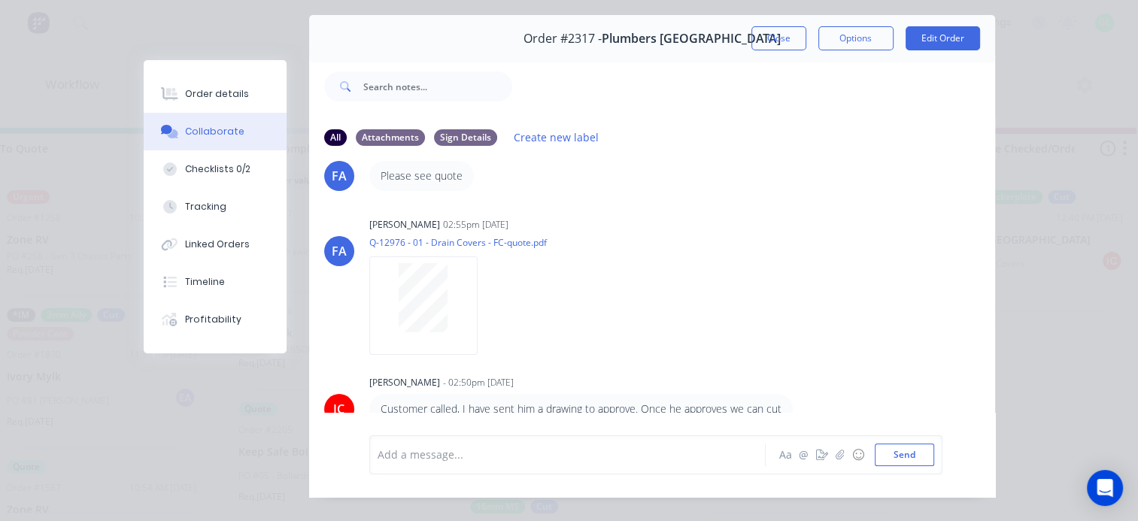
scroll to position [0, 0]
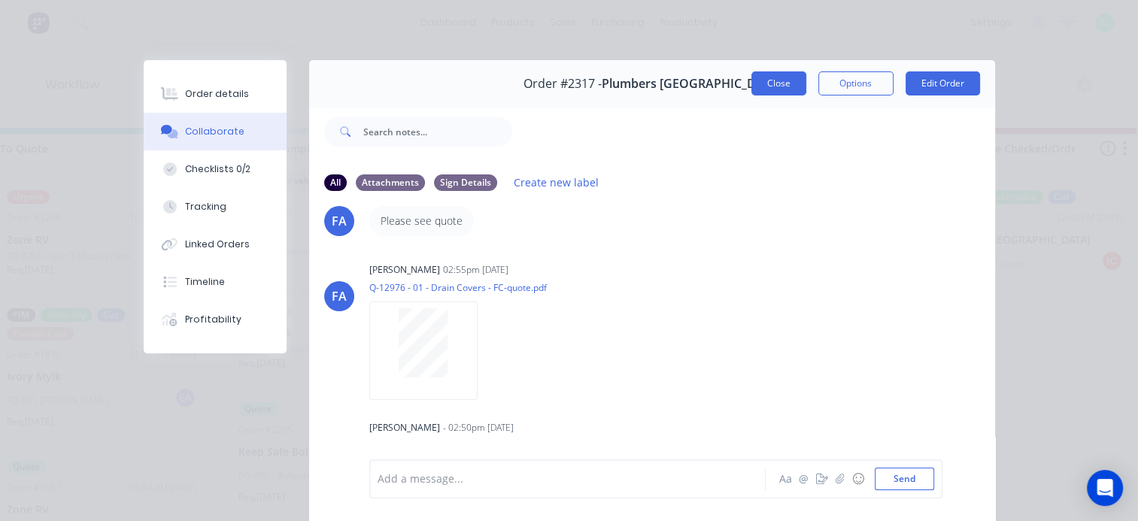
click at [761, 86] on button "Close" at bounding box center [778, 83] width 55 height 24
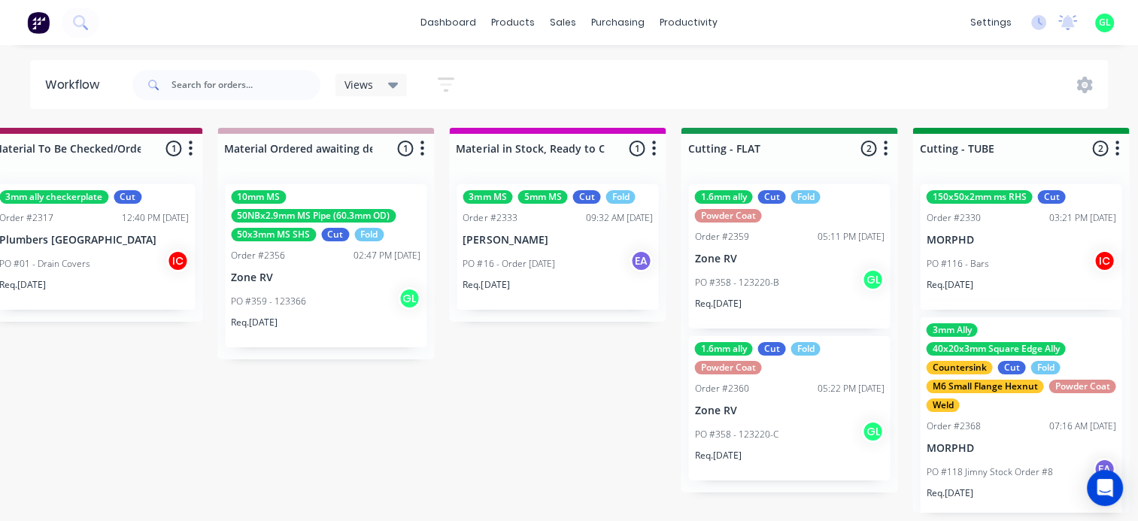
scroll to position [0, 2407]
